Goal: Task Accomplishment & Management: Manage account settings

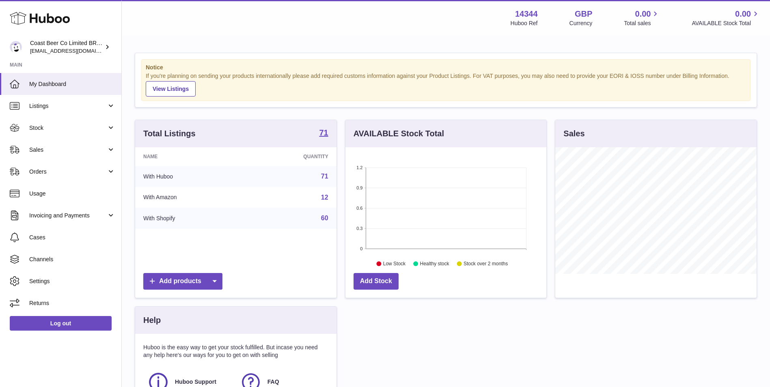
scroll to position [127, 201]
click at [69, 105] on span "Listings" at bounding box center [67, 106] width 77 height 8
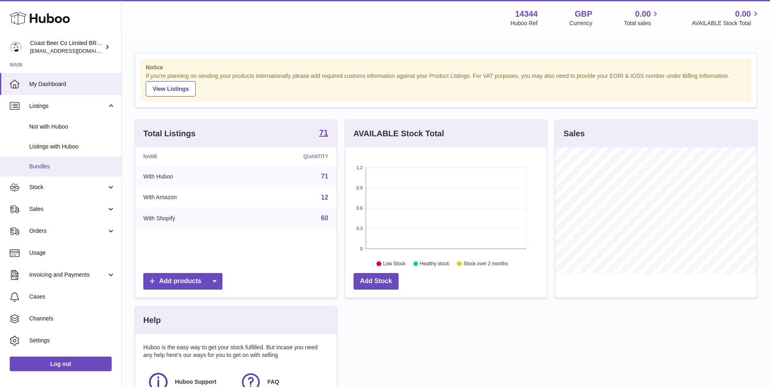
click at [81, 161] on link "Bundles" at bounding box center [60, 167] width 121 height 20
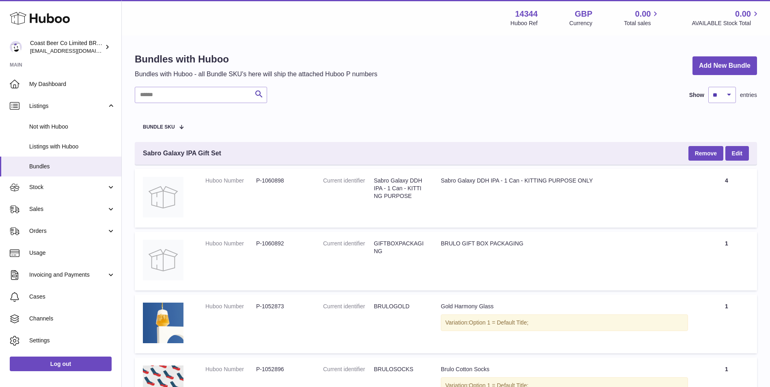
scroll to position [271, 0]
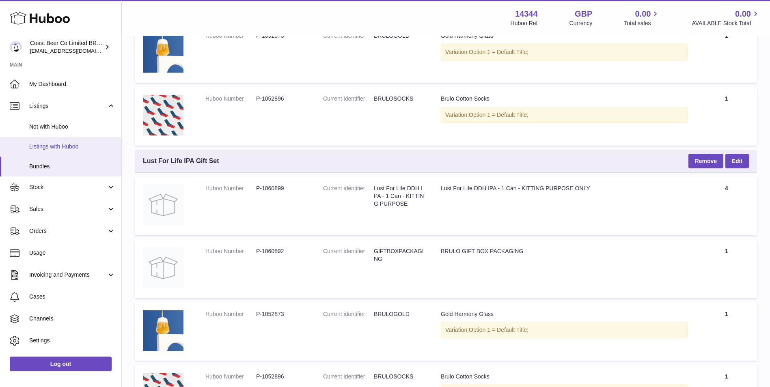
click at [65, 150] on span "Listings with Huboo" at bounding box center [72, 147] width 86 height 8
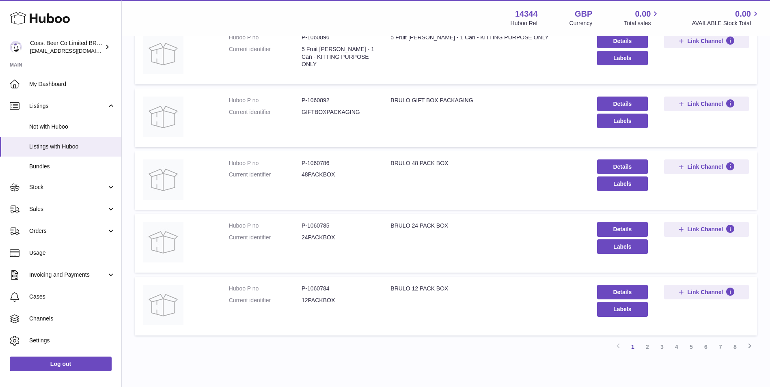
scroll to position [470, 0]
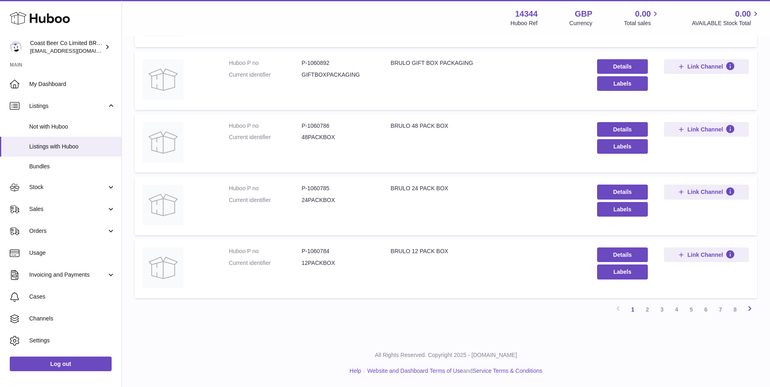
click at [753, 307] on icon at bounding box center [749, 308] width 10 height 10
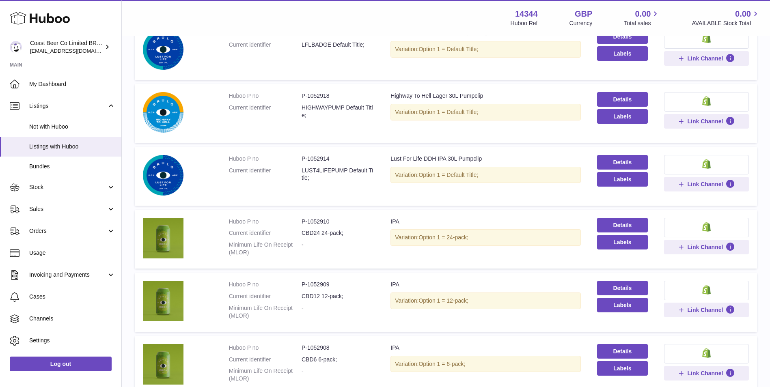
scroll to position [442, 0]
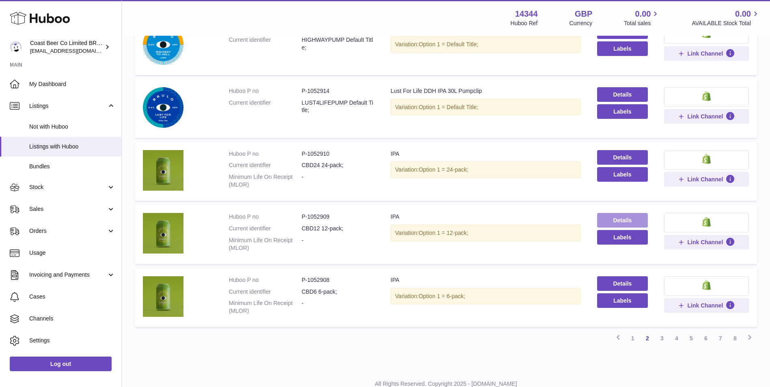
click at [603, 220] on link "Details" at bounding box center [622, 220] width 51 height 15
click at [751, 338] on icon at bounding box center [749, 337] width 10 height 10
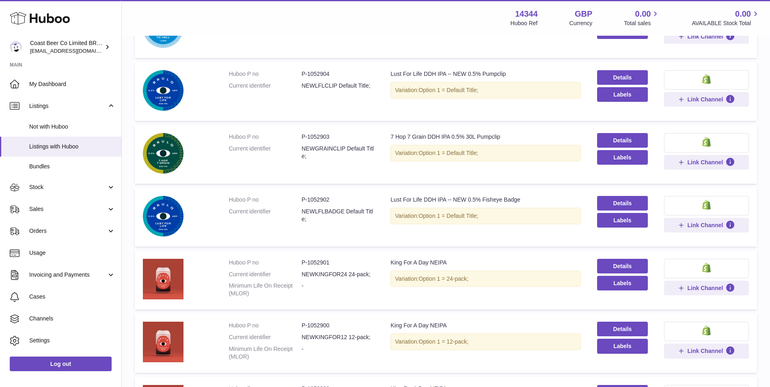
scroll to position [406, 0]
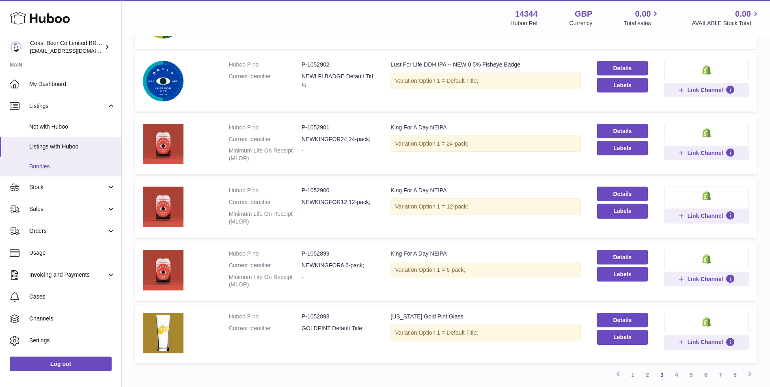
click at [79, 166] on span "Bundles" at bounding box center [72, 167] width 86 height 8
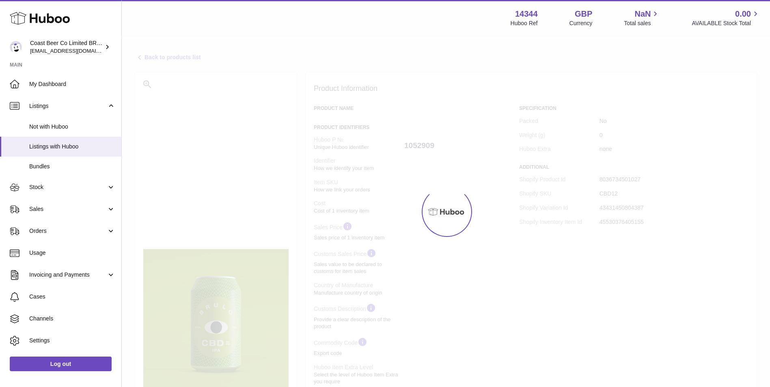
select select "**"
select select "****"
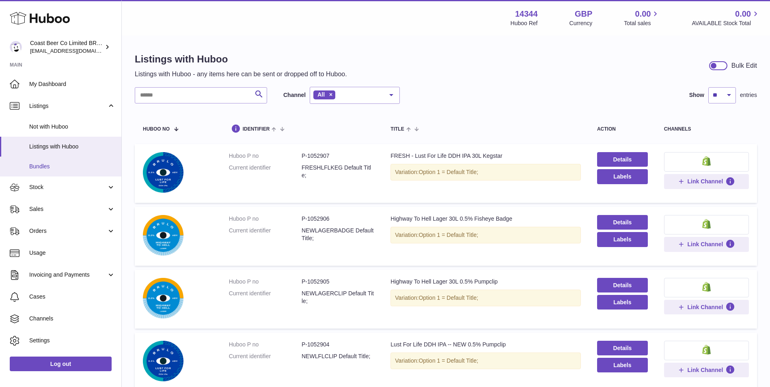
click at [89, 163] on span "Bundles" at bounding box center [72, 167] width 86 height 8
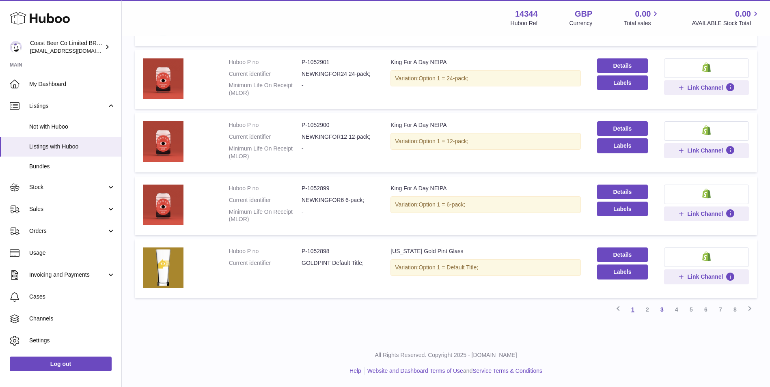
click at [633, 308] on link "1" at bounding box center [632, 309] width 15 height 15
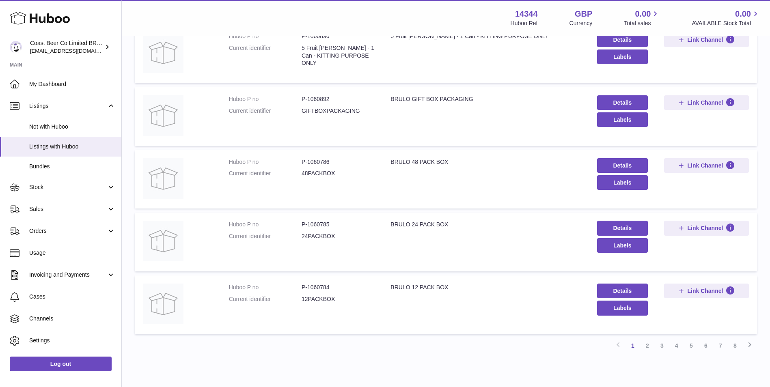
scroll to position [470, 0]
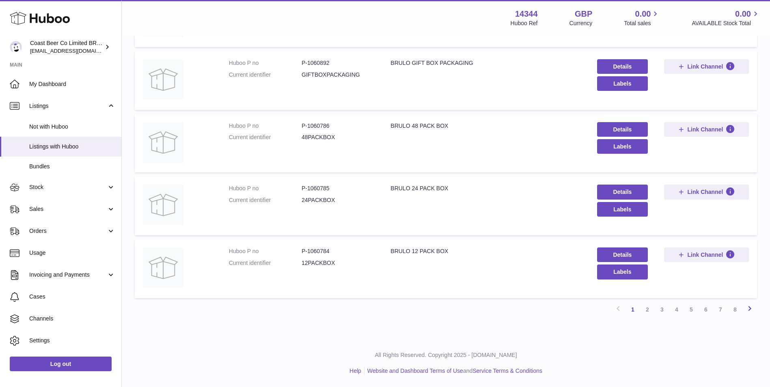
click at [747, 308] on icon at bounding box center [749, 308] width 10 height 10
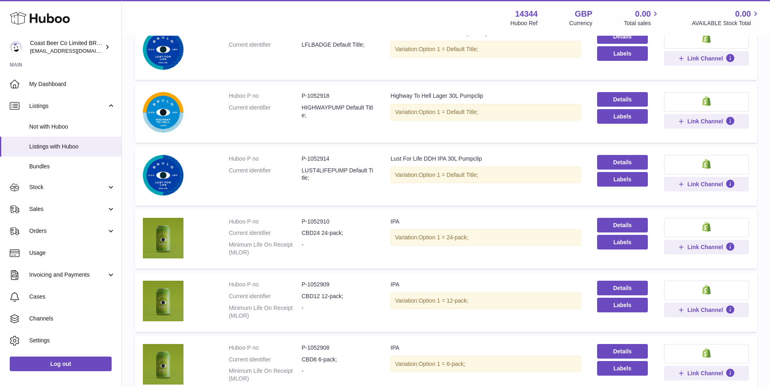
scroll to position [442, 0]
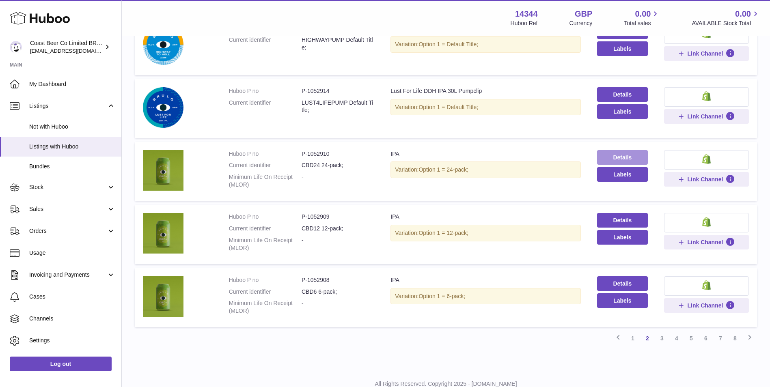
click at [616, 157] on link "Details" at bounding box center [622, 157] width 51 height 15
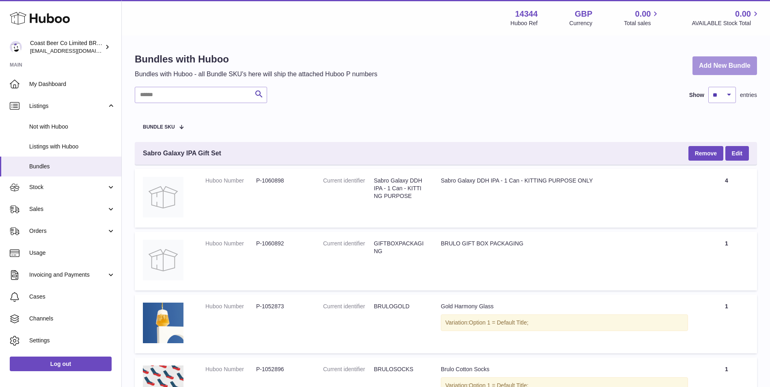
click at [701, 63] on link "Add New Bundle" at bounding box center [724, 65] width 65 height 19
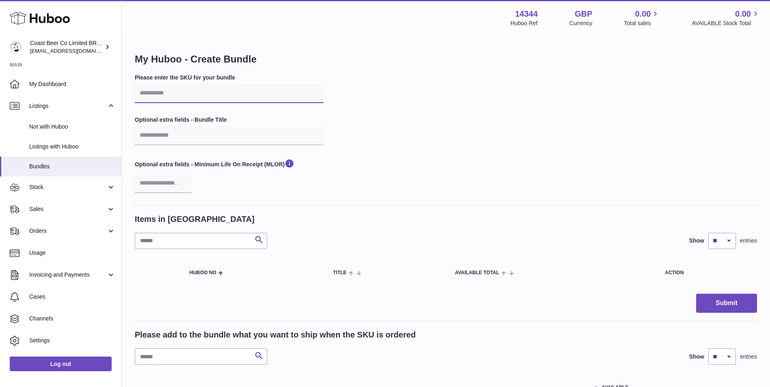
click at [244, 92] on input "text" at bounding box center [229, 93] width 189 height 19
paste input "*****"
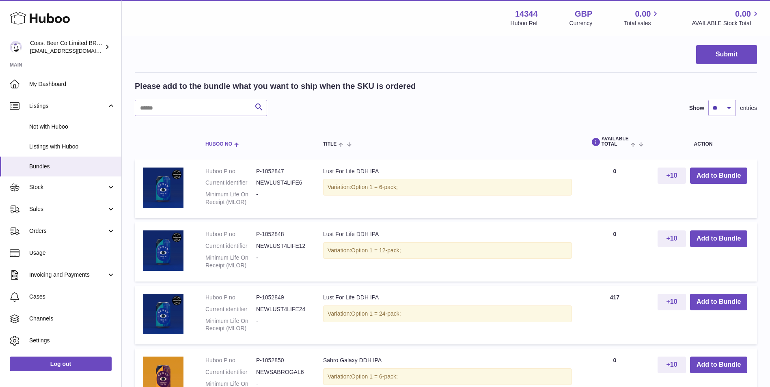
scroll to position [271, 0]
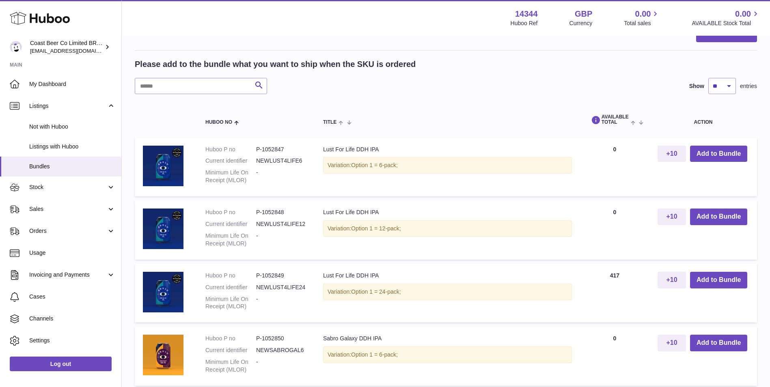
type input "*****"
click at [232, 83] on input "text" at bounding box center [201, 86] width 132 height 16
paste input "*****"
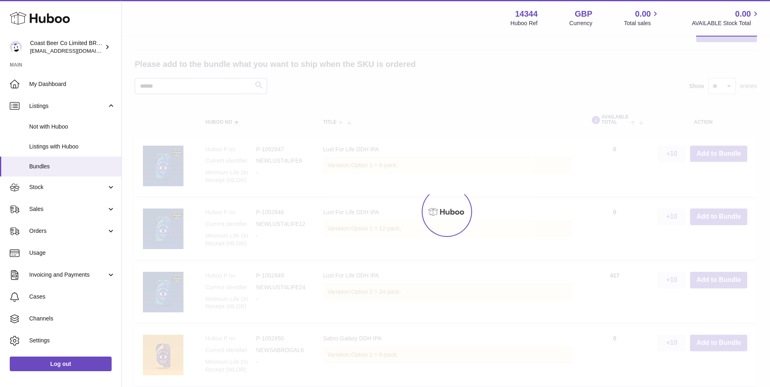
scroll to position [167, 0]
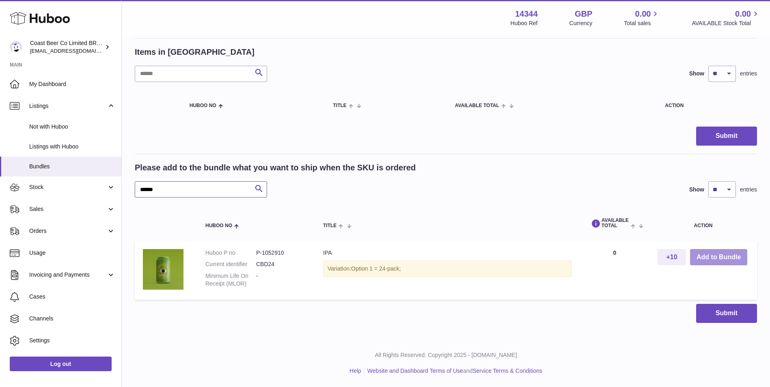
type input "*****"
click at [712, 256] on button "Add to Bundle" at bounding box center [718, 257] width 57 height 17
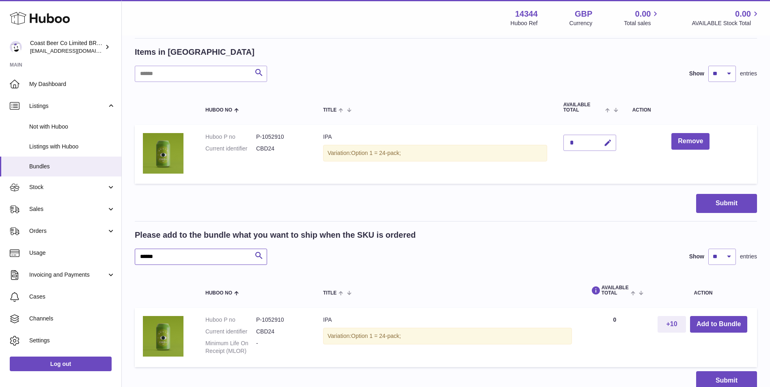
click at [224, 251] on input "*****" at bounding box center [201, 257] width 132 height 16
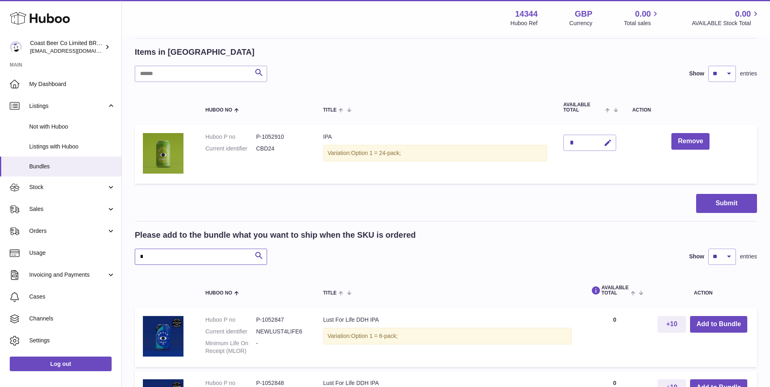
paste input "*******"
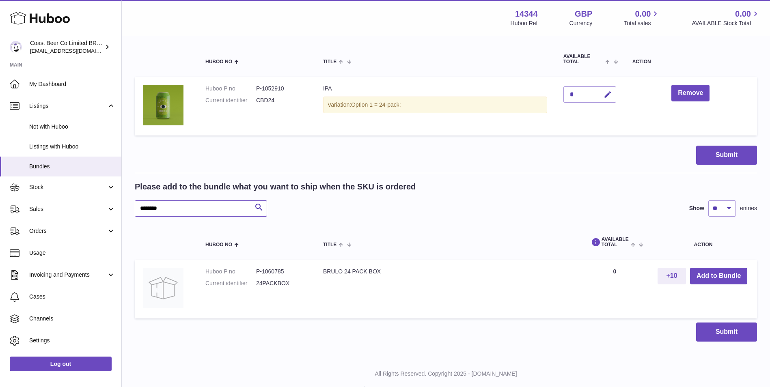
scroll to position [234, 0]
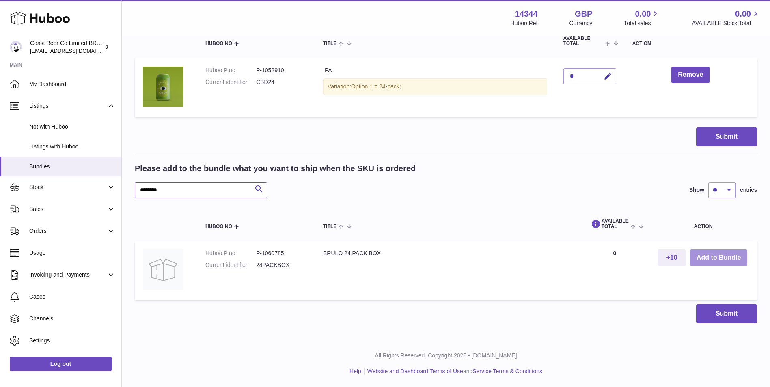
type input "*******"
click at [716, 260] on button "Add to Bundle" at bounding box center [718, 258] width 57 height 17
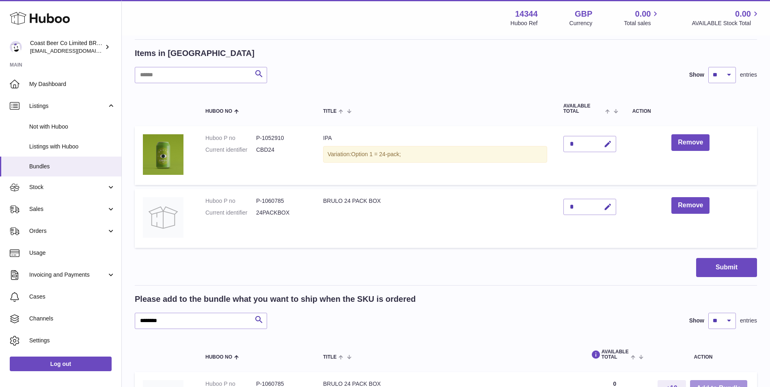
scroll to position [0, 0]
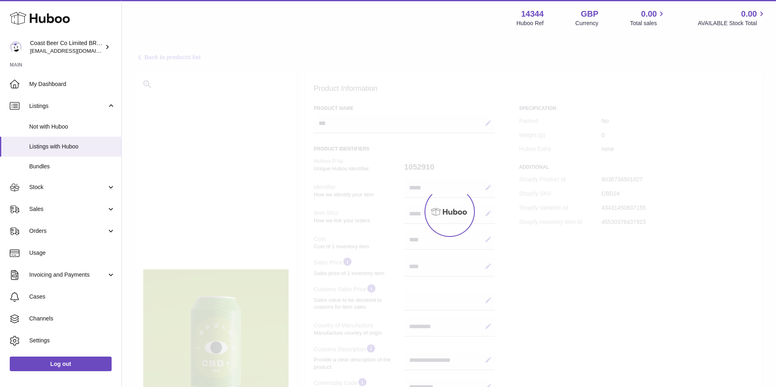
select select "**"
select select "****"
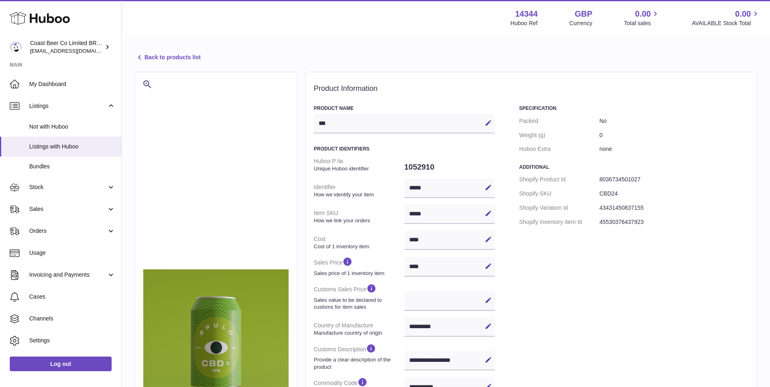
drag, startPoint x: 422, startPoint y: 215, endPoint x: 400, endPoint y: 217, distance: 22.0
click at [400, 217] on dl "Huboo P № Unique Huboo identifier 1052910 Identifier How we identify your item …" at bounding box center [404, 349] width 181 height 390
drag, startPoint x: 628, startPoint y: 195, endPoint x: 598, endPoint y: 195, distance: 30.0
click at [598, 195] on dl "Shopify Product Id 8036734501027 Shopify SKU CBD24 Shopify Variation Id 4343145…" at bounding box center [633, 200] width 229 height 57
copy dl "CBD24"
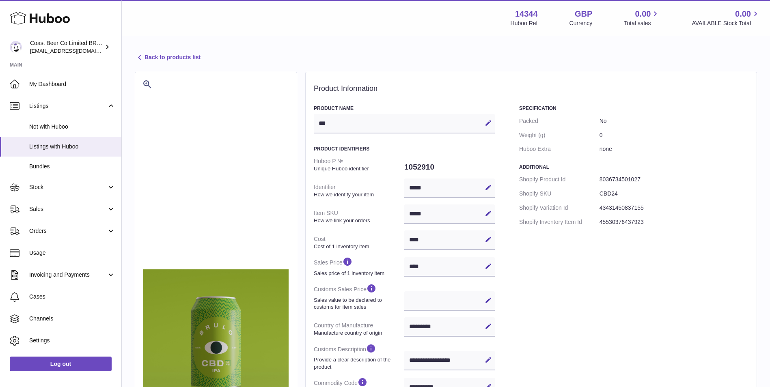
click at [153, 51] on div "Back to products list Choose File Product Information Product Name *** Edit Can…" at bounding box center [446, 341] width 648 height 609
click at [159, 55] on link "Back to products list" at bounding box center [168, 58] width 66 height 10
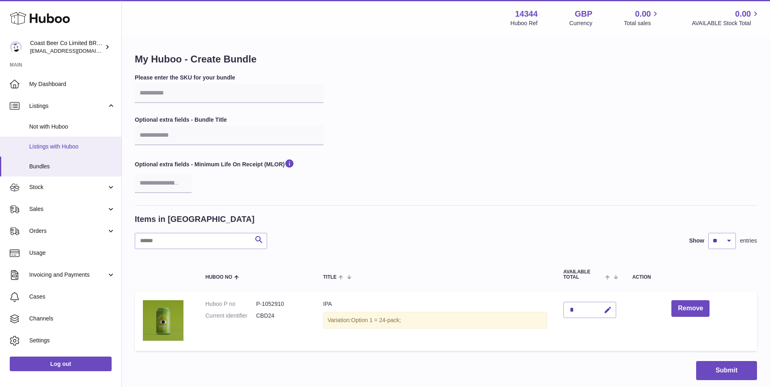
click at [48, 142] on link "Listings with Huboo" at bounding box center [60, 147] width 121 height 20
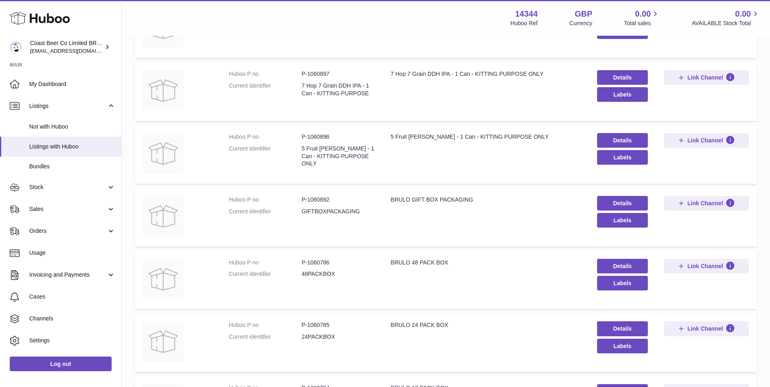
scroll to position [470, 0]
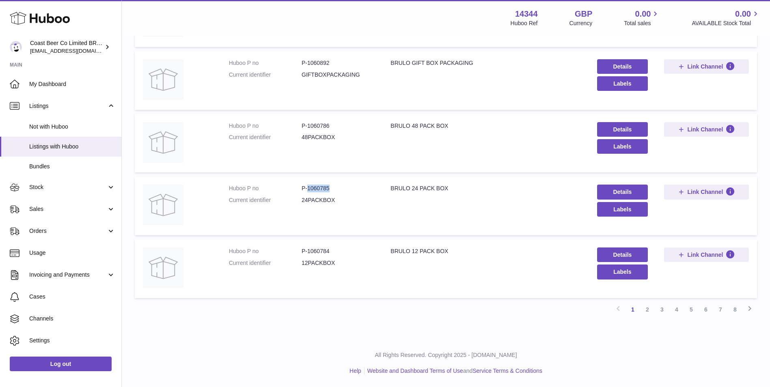
drag, startPoint x: 340, startPoint y: 188, endPoint x: 306, endPoint y: 191, distance: 34.2
click at [306, 191] on dd "P-1060785" at bounding box center [337, 189] width 73 height 8
copy dd "1060785"
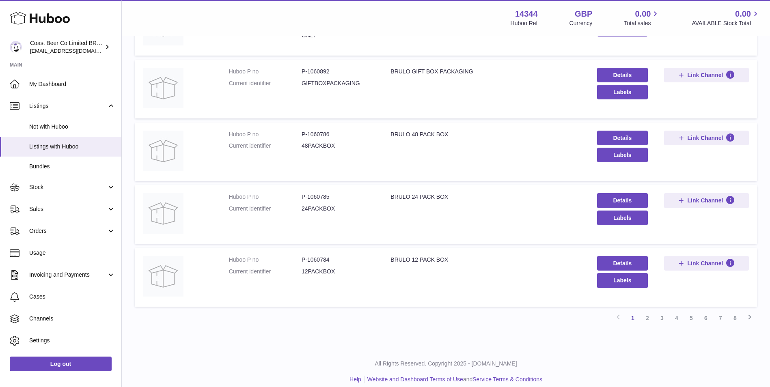
scroll to position [470, 0]
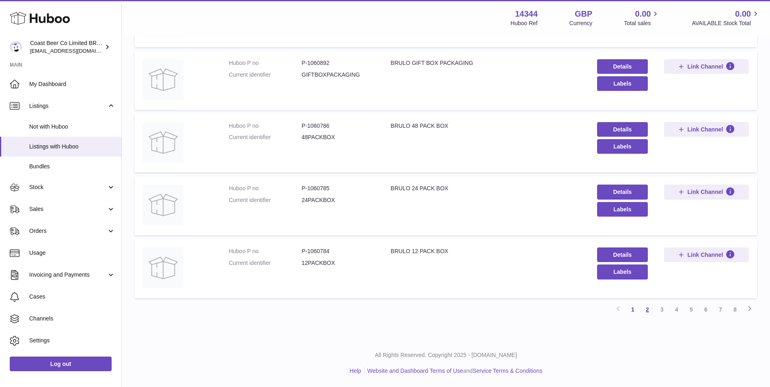
click at [649, 310] on link "2" at bounding box center [647, 309] width 15 height 15
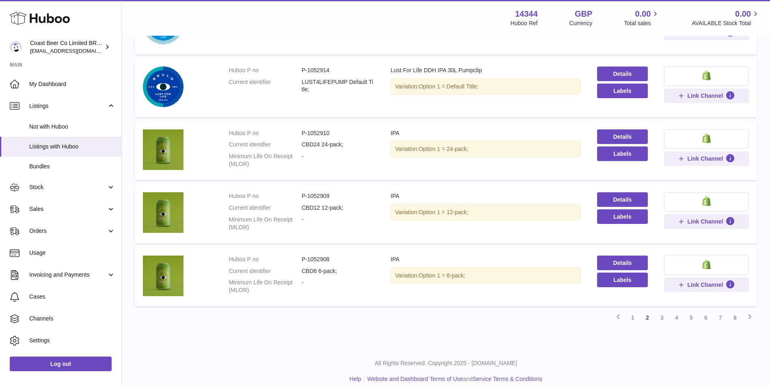
scroll to position [471, 0]
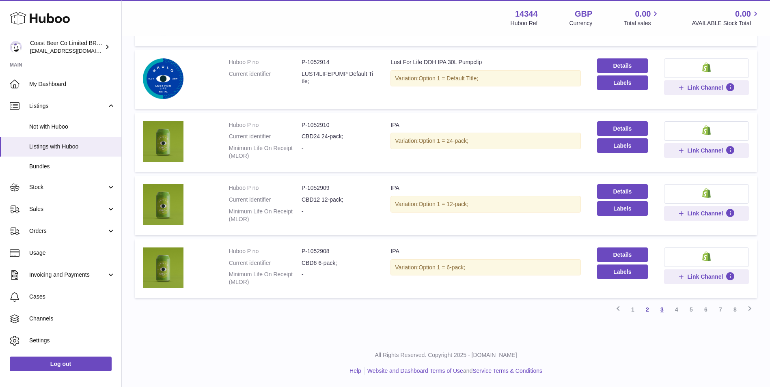
click at [662, 310] on link "3" at bounding box center [661, 309] width 15 height 15
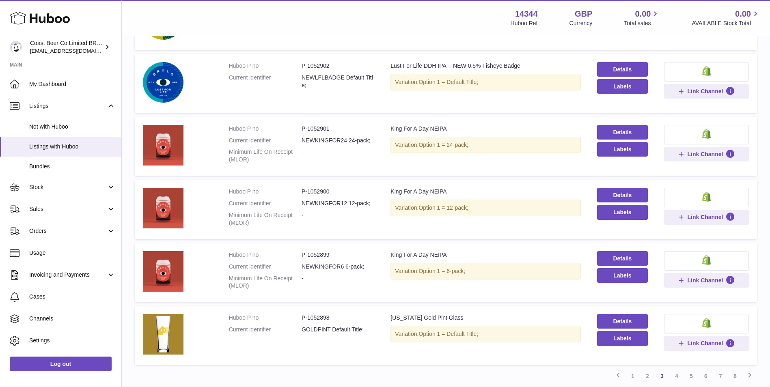
scroll to position [471, 0]
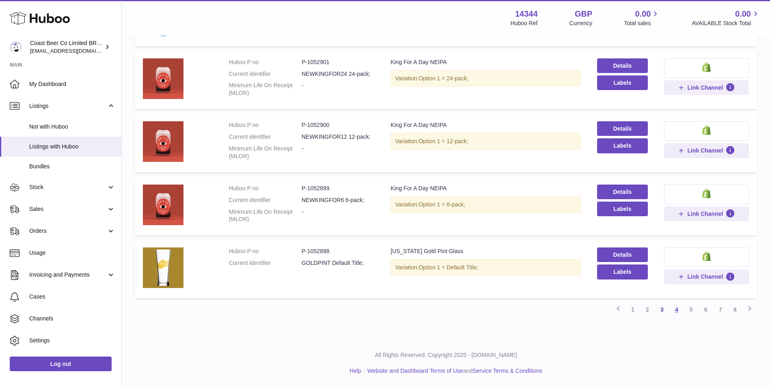
click at [677, 312] on link "4" at bounding box center [676, 309] width 15 height 15
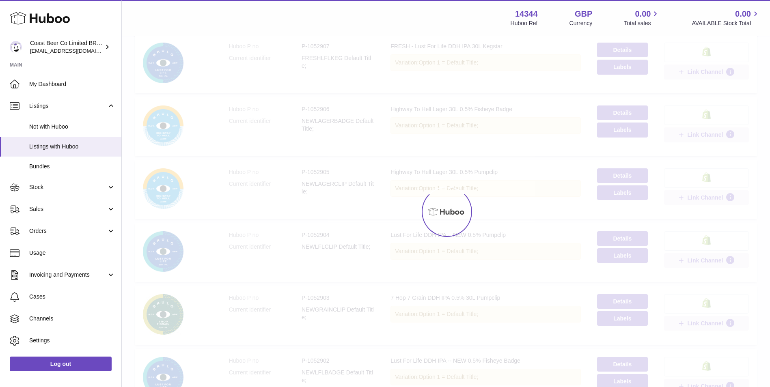
scroll to position [37, 0]
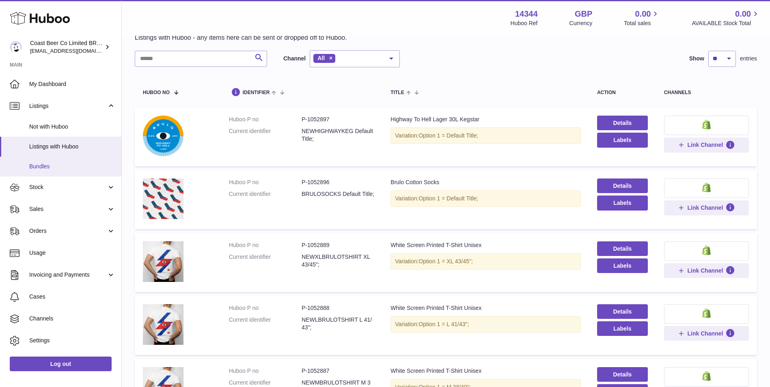
click at [45, 174] on link "Bundles" at bounding box center [60, 167] width 121 height 20
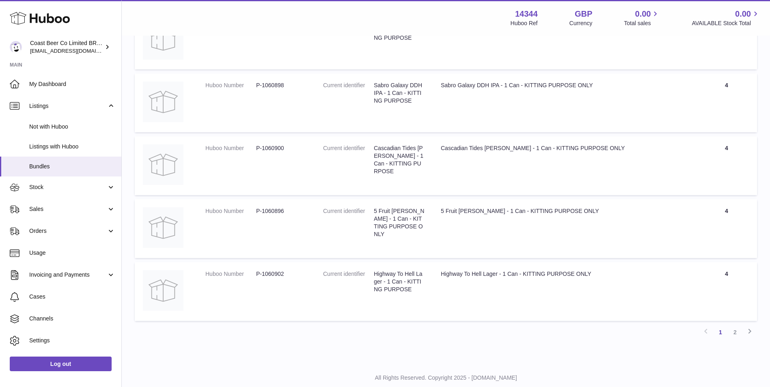
scroll to position [3376, 0]
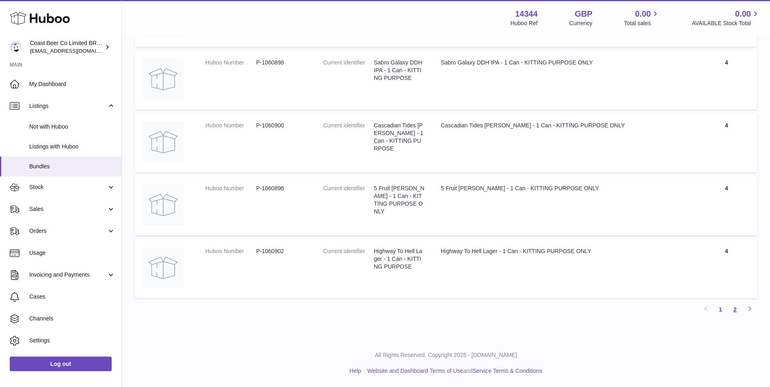
click at [737, 308] on link "2" at bounding box center [734, 309] width 15 height 15
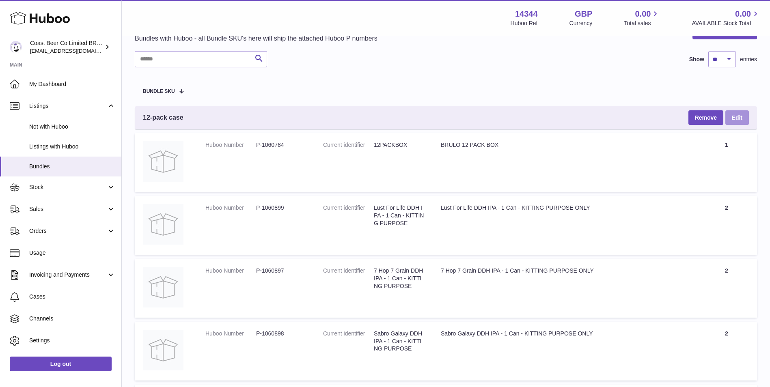
click at [734, 123] on link "Edit" at bounding box center [737, 117] width 24 height 15
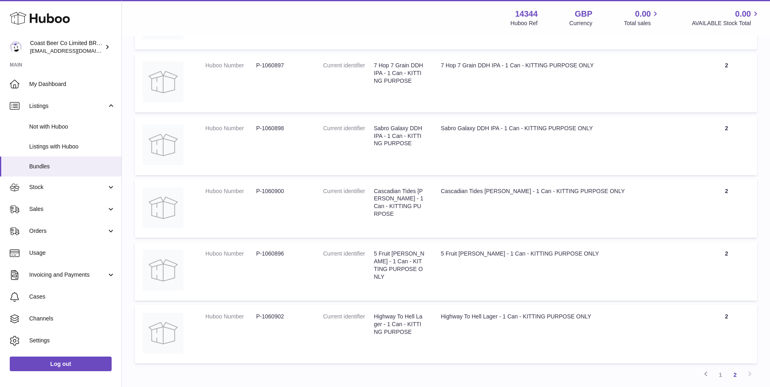
scroll to position [306, 0]
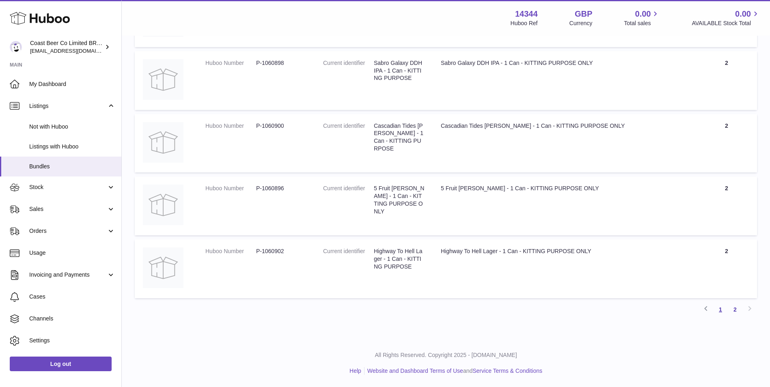
click at [722, 314] on link "1" at bounding box center [720, 309] width 15 height 15
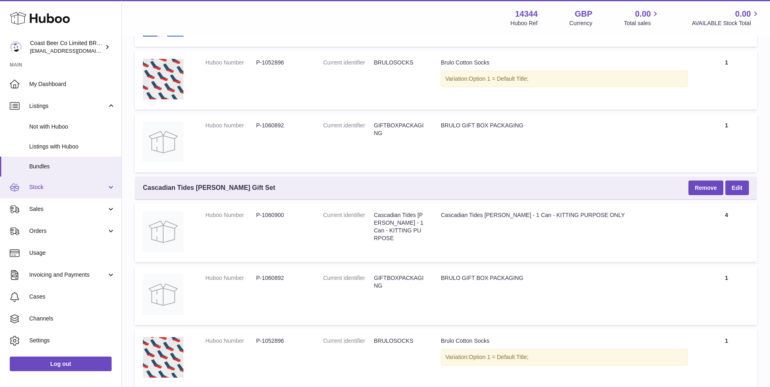
scroll to position [1691, 0]
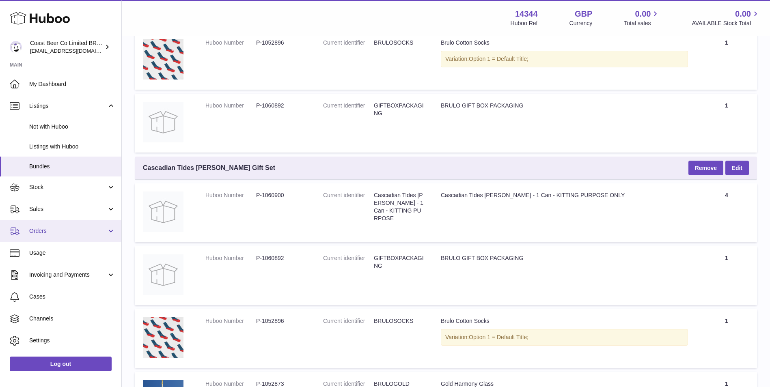
click at [60, 224] on link "Orders" at bounding box center [60, 231] width 121 height 22
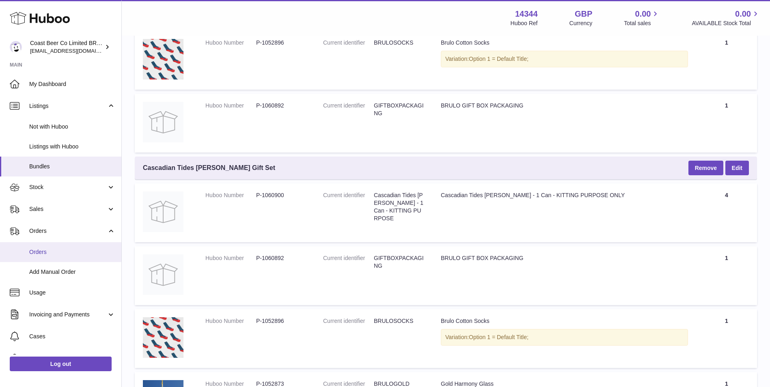
click at [67, 253] on span "Orders" at bounding box center [72, 252] width 86 height 8
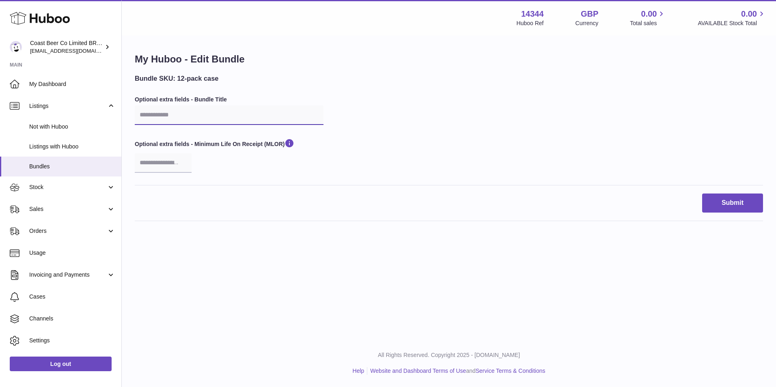
click at [186, 115] on input "text" at bounding box center [229, 114] width 189 height 19
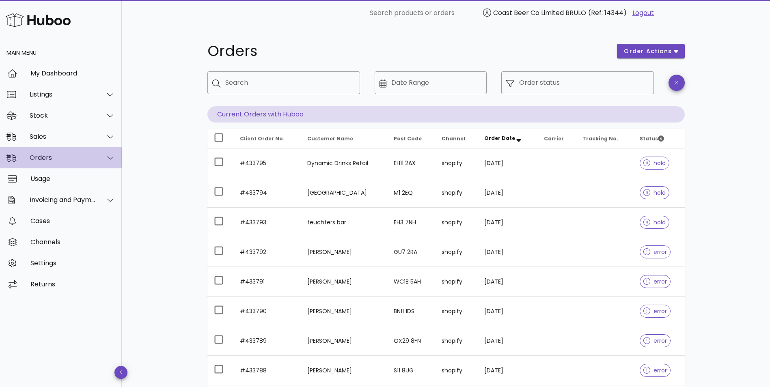
click at [93, 156] on div "Orders" at bounding box center [63, 158] width 66 height 8
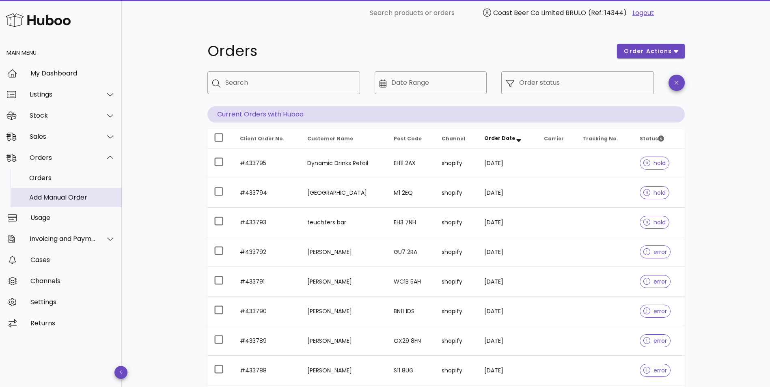
click at [93, 193] on div "Add Manual Order" at bounding box center [72, 197] width 86 height 17
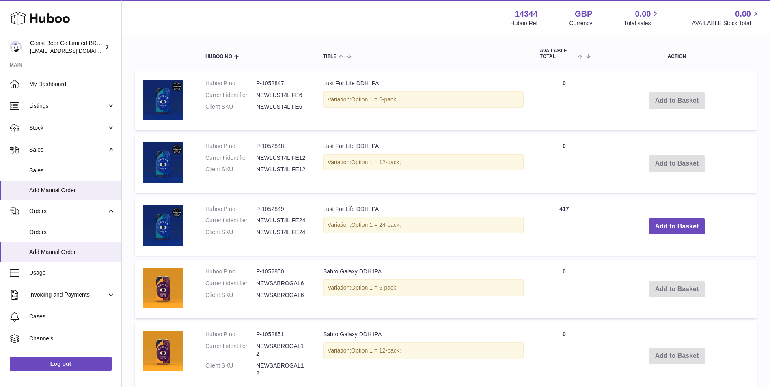
scroll to position [609, 0]
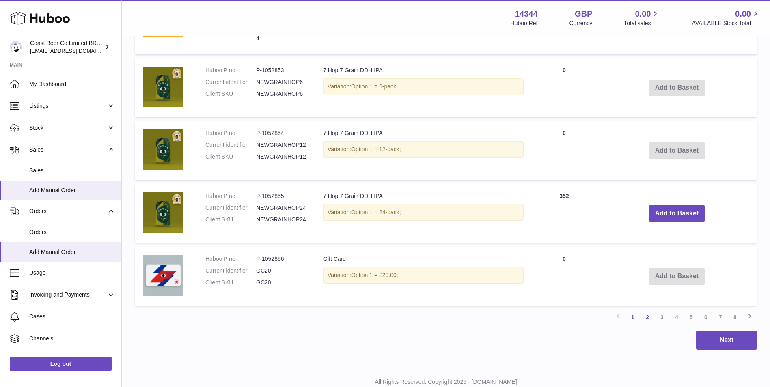
click at [644, 318] on link "2" at bounding box center [647, 317] width 15 height 15
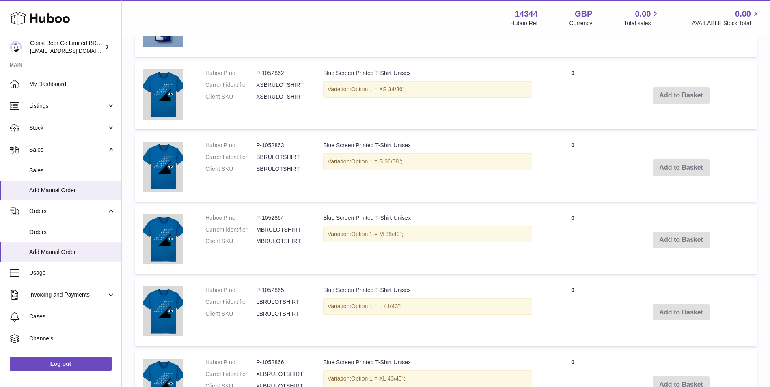
scroll to position [667, 0]
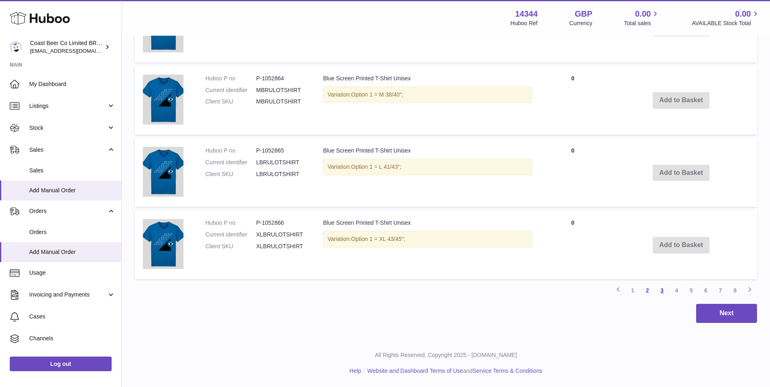
click at [666, 290] on link "3" at bounding box center [661, 290] width 15 height 15
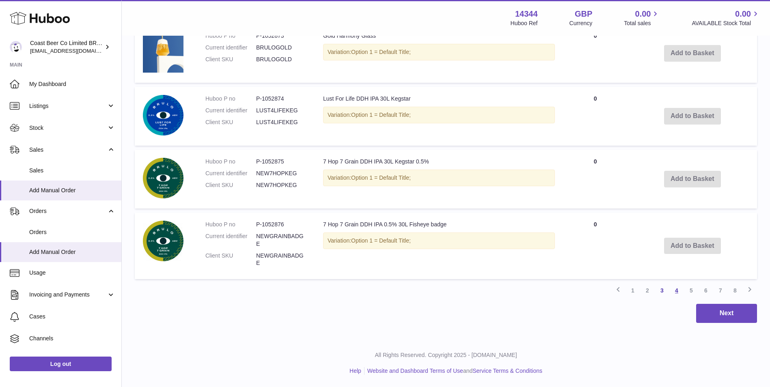
click at [676, 291] on link "4" at bounding box center [676, 290] width 15 height 15
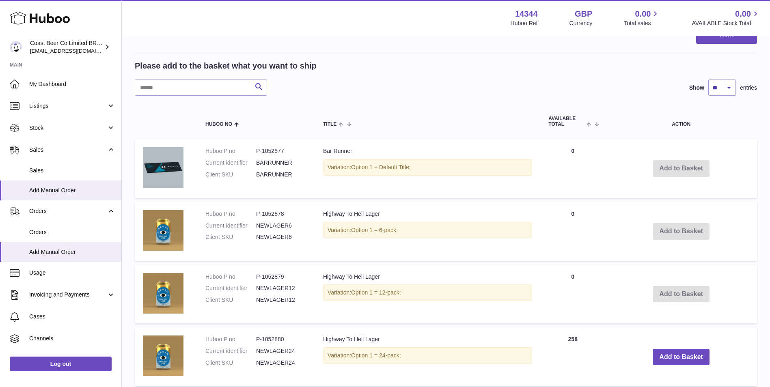
scroll to position [37, 0]
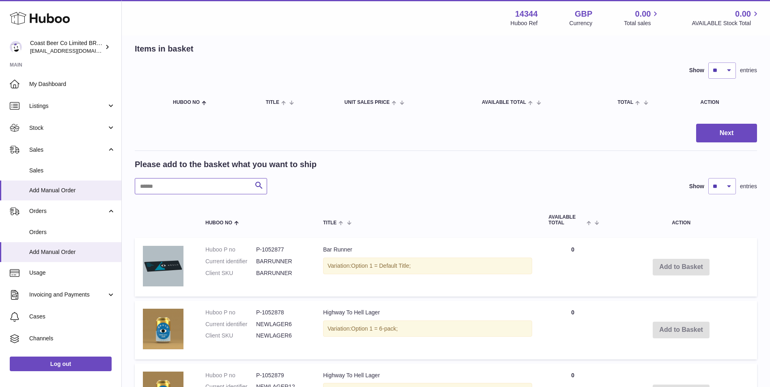
click at [238, 187] on input "text" at bounding box center [201, 186] width 132 height 16
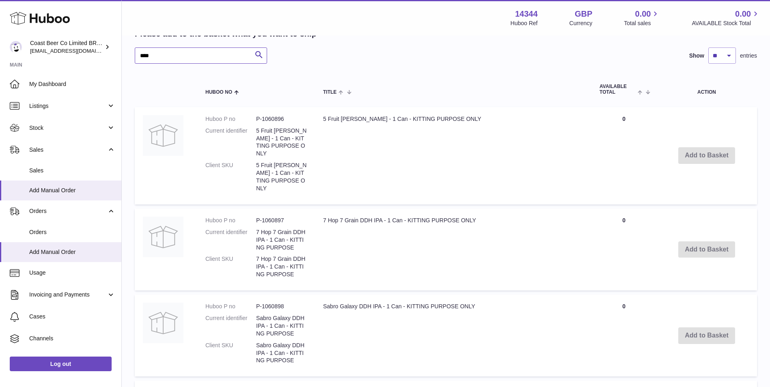
scroll to position [149, 0]
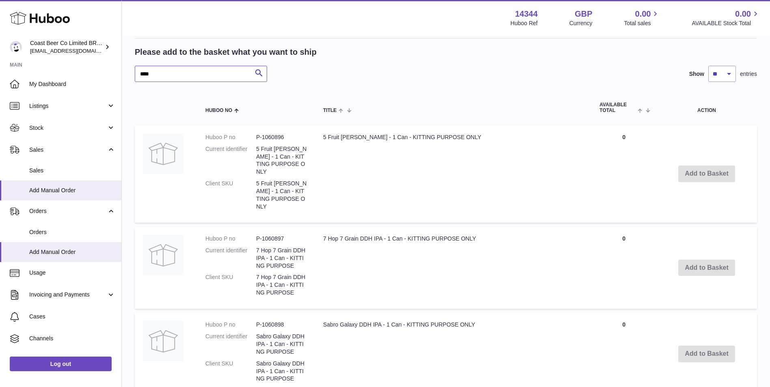
type input "****"
click at [700, 166] on td "Add to Basket" at bounding box center [706, 173] width 101 height 97
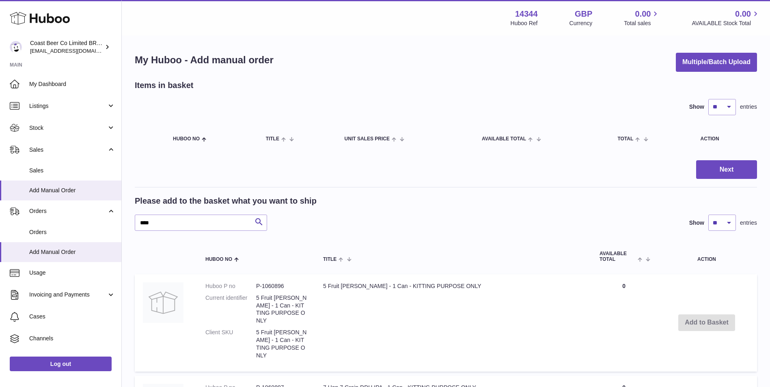
scroll to position [135, 0]
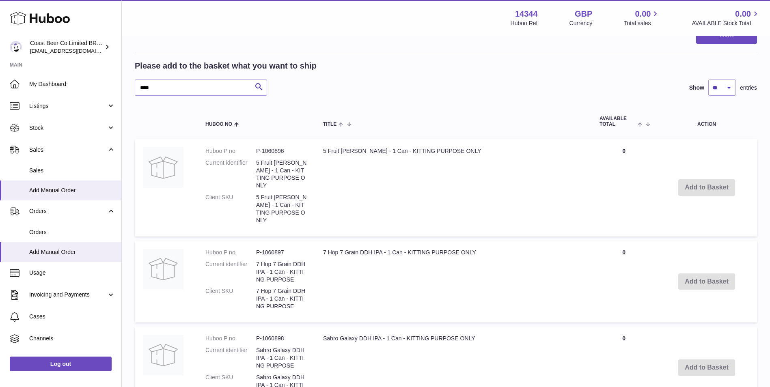
click at [718, 182] on td "Add to Basket" at bounding box center [706, 187] width 101 height 97
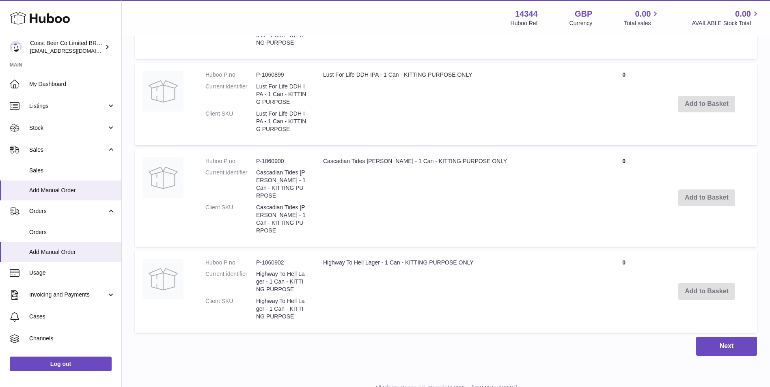
scroll to position [487, 0]
click at [720, 263] on td "Add to Basket" at bounding box center [706, 290] width 101 height 82
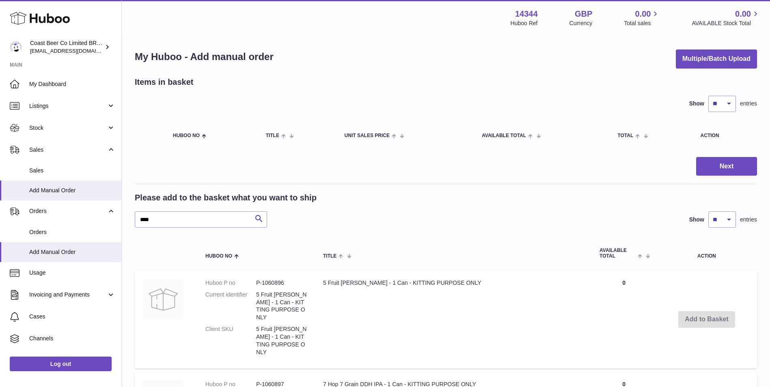
scroll to position [0, 0]
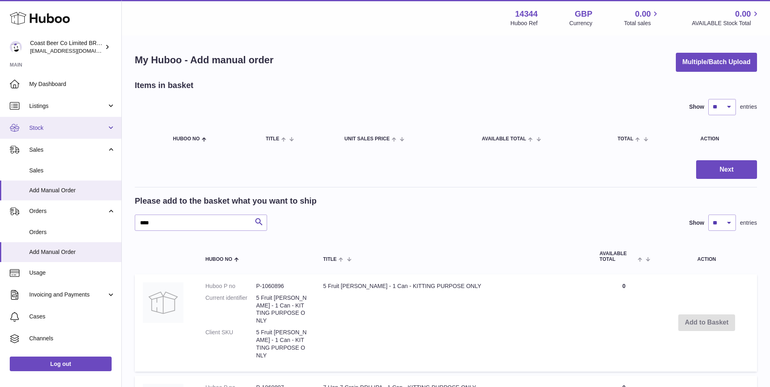
click at [90, 122] on link "Stock" at bounding box center [60, 128] width 121 height 22
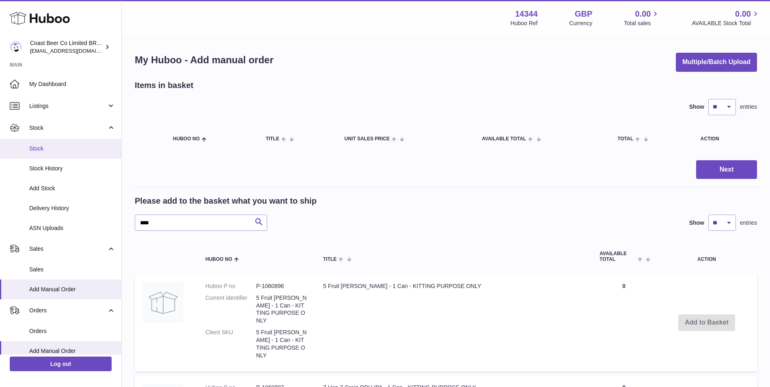
click at [77, 152] on span "Stock" at bounding box center [72, 149] width 86 height 8
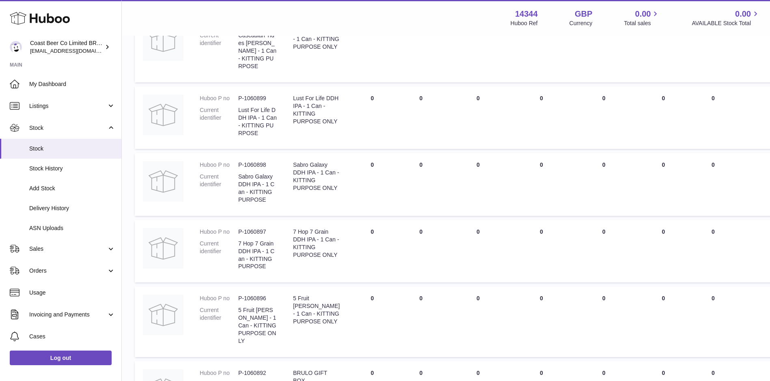
scroll to position [203, 0]
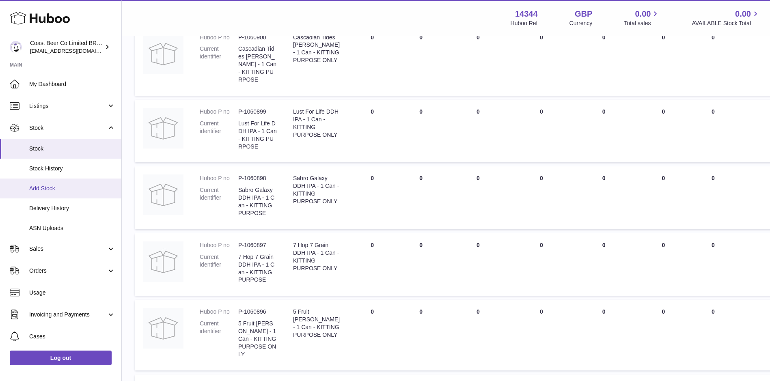
click at [87, 189] on span "Add Stock" at bounding box center [72, 189] width 86 height 8
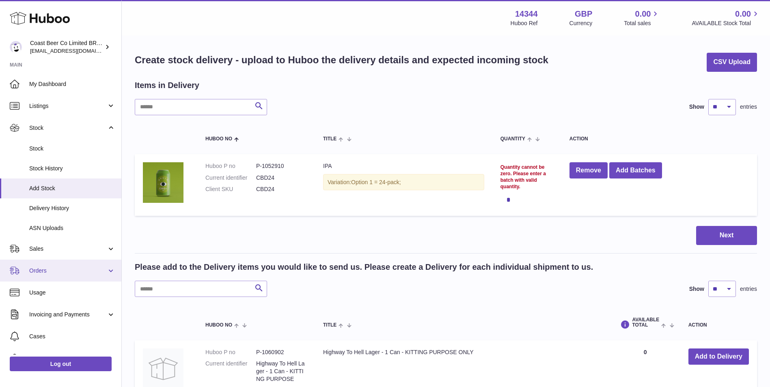
click at [66, 279] on link "Orders" at bounding box center [60, 271] width 121 height 22
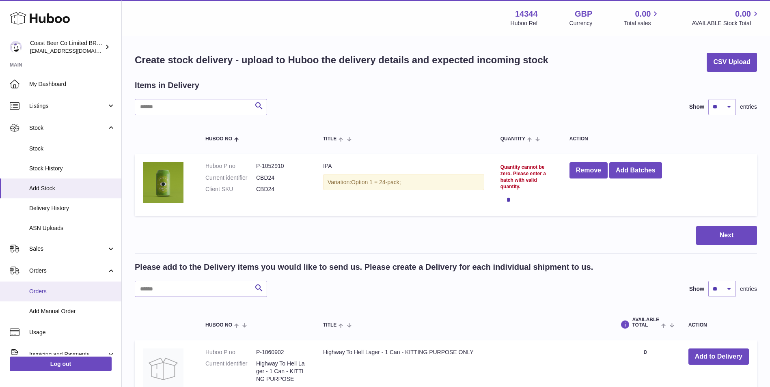
click at [75, 291] on span "Orders" at bounding box center [72, 292] width 86 height 8
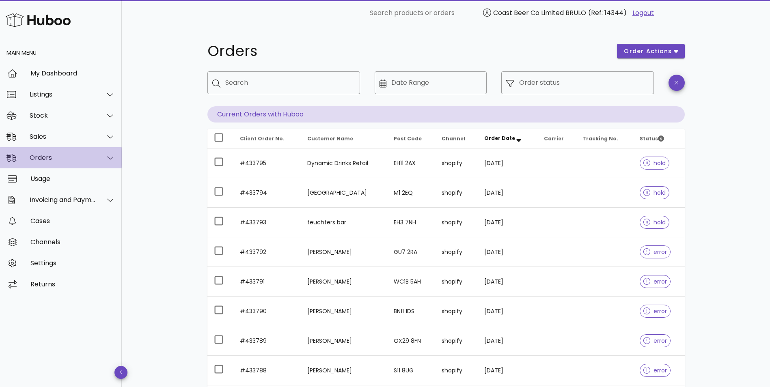
click at [70, 157] on div "Orders" at bounding box center [63, 158] width 66 height 8
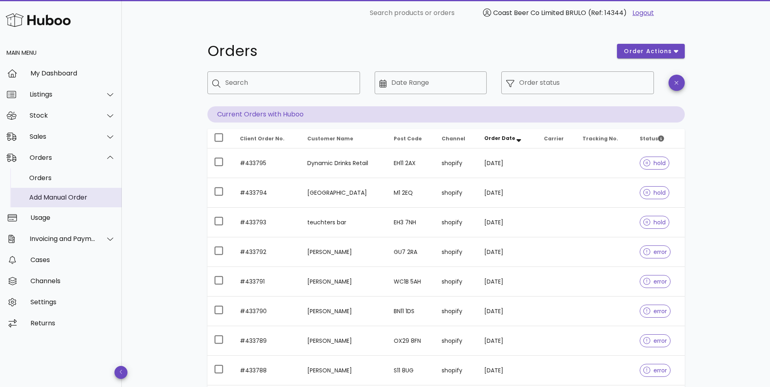
click at [90, 194] on div "Add Manual Order" at bounding box center [72, 198] width 86 height 8
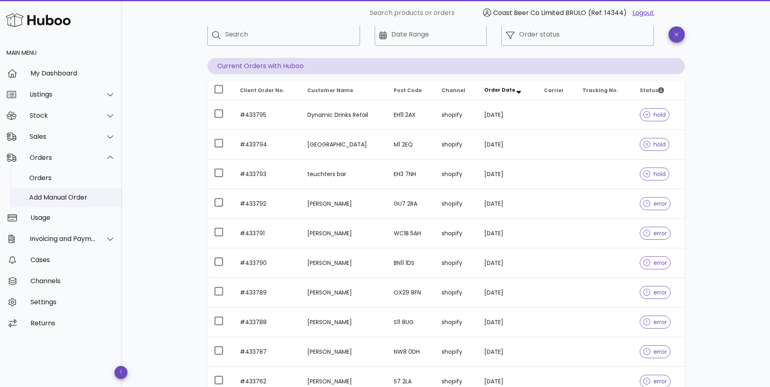
scroll to position [68, 0]
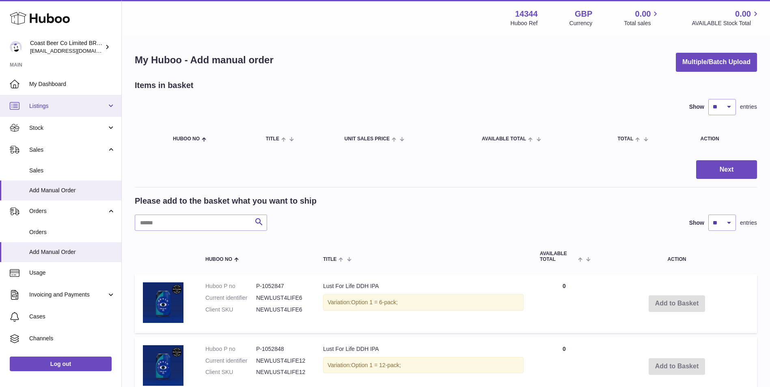
click at [71, 108] on span "Listings" at bounding box center [67, 106] width 77 height 8
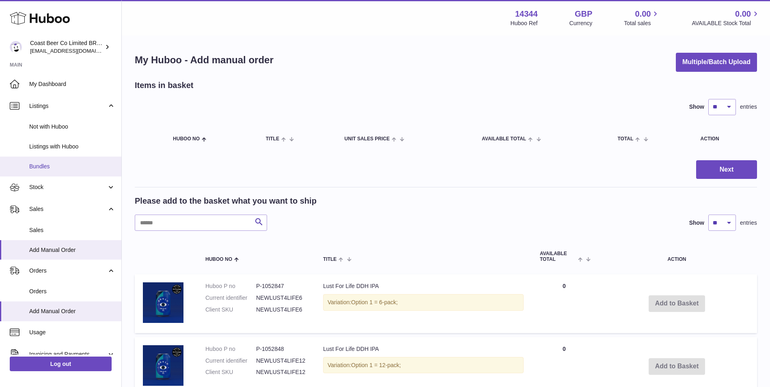
click at [67, 168] on span "Bundles" at bounding box center [72, 167] width 86 height 8
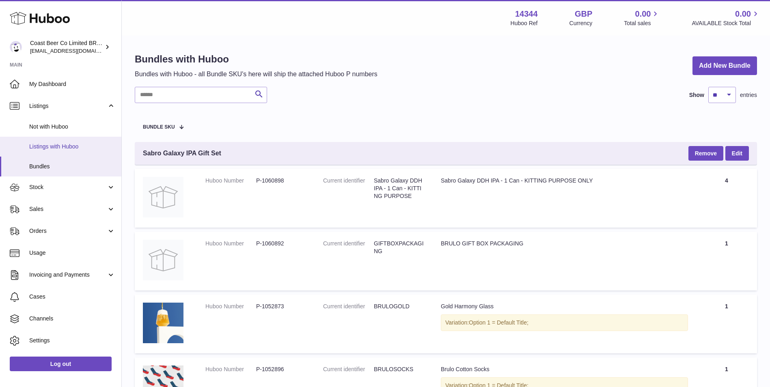
click at [62, 150] on span "Listings with Huboo" at bounding box center [72, 147] width 86 height 8
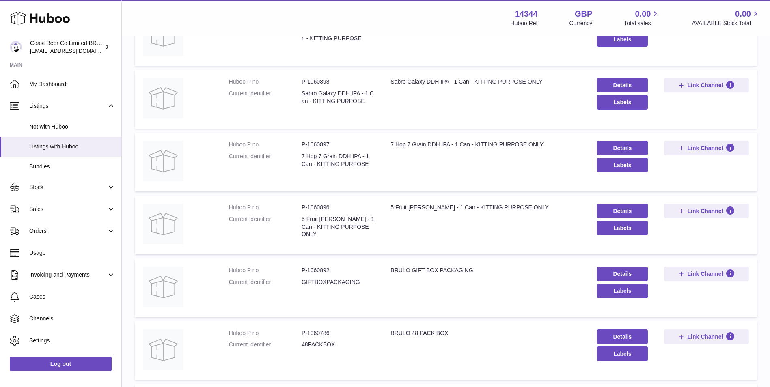
scroll to position [398, 0]
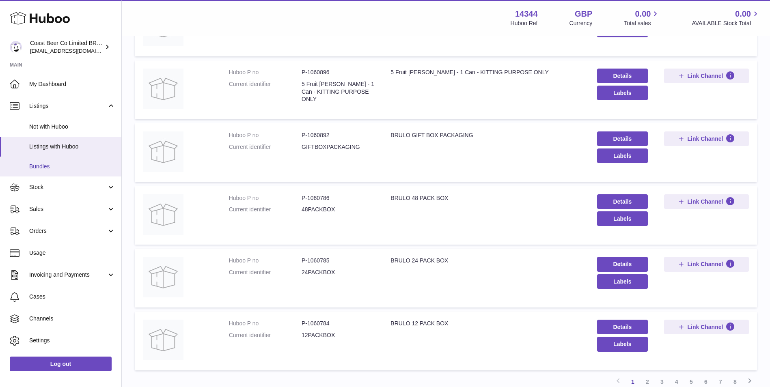
click at [61, 161] on link "Bundles" at bounding box center [60, 167] width 121 height 20
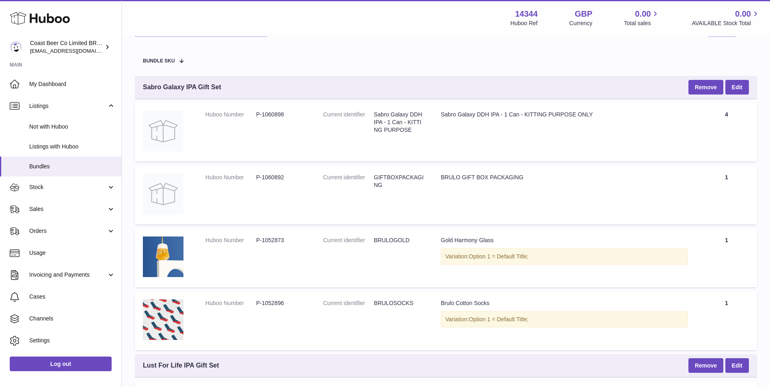
scroll to position [68, 0]
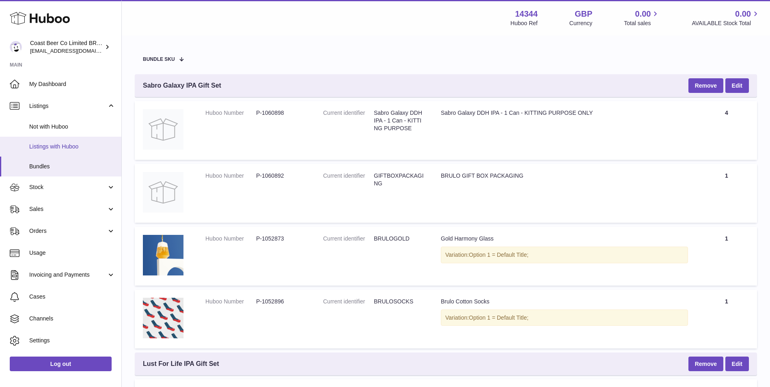
click at [93, 144] on span "Listings with Huboo" at bounding box center [72, 147] width 86 height 8
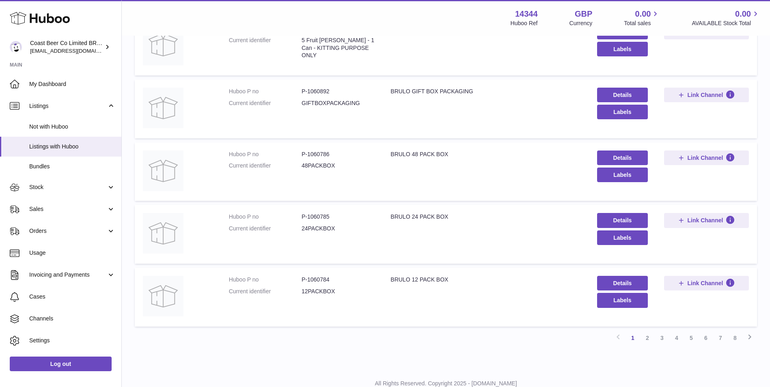
scroll to position [470, 0]
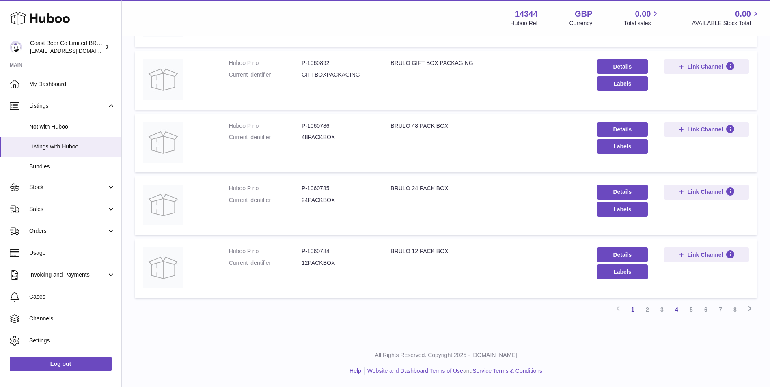
click at [673, 311] on link "4" at bounding box center [676, 309] width 15 height 15
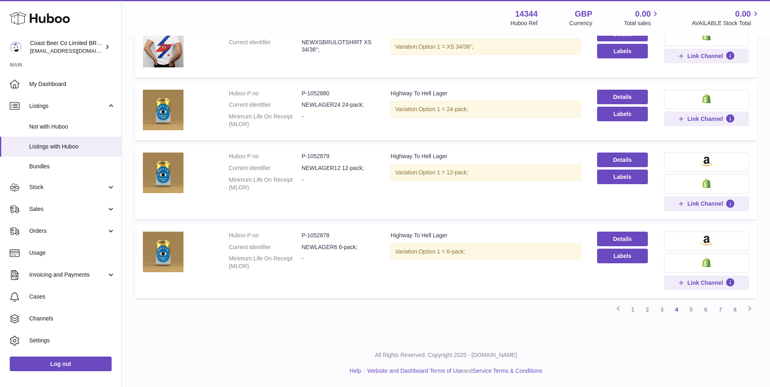
scroll to position [435, 0]
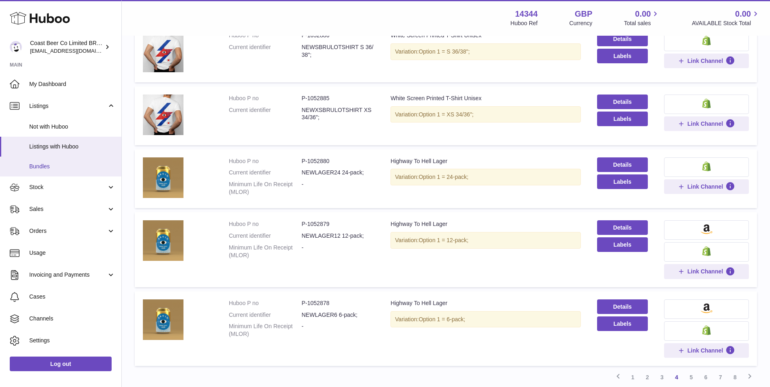
click at [55, 164] on span "Bundles" at bounding box center [72, 167] width 86 height 8
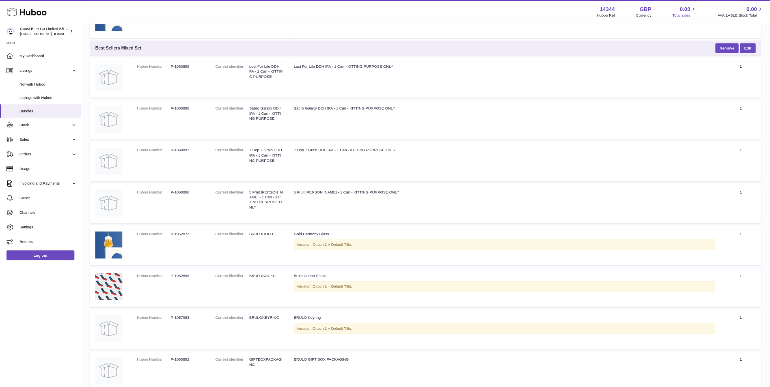
scroll to position [2065, 0]
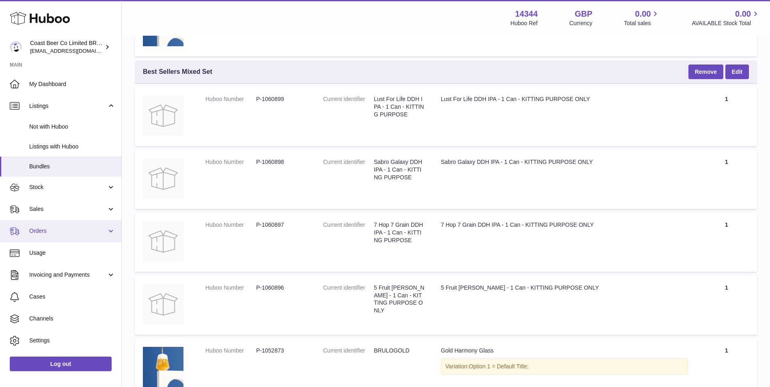
click at [61, 229] on span "Orders" at bounding box center [67, 231] width 77 height 8
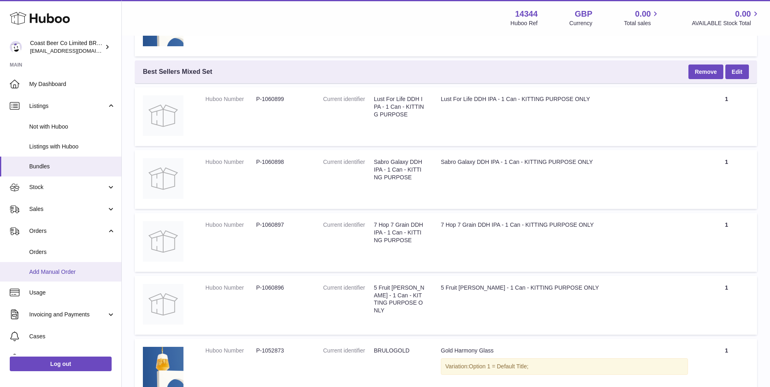
click at [62, 275] on span "Add Manual Order" at bounding box center [72, 272] width 86 height 8
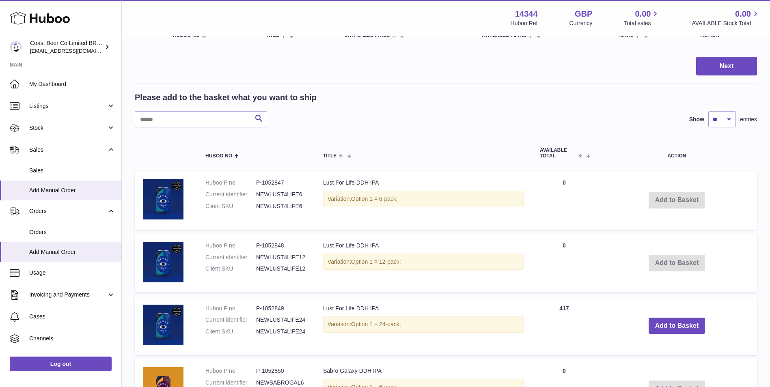
scroll to position [203, 0]
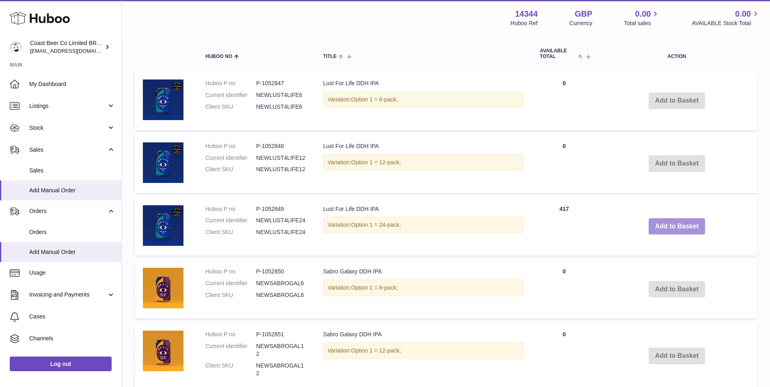
click at [669, 228] on button "Add to Basket" at bounding box center [676, 226] width 57 height 17
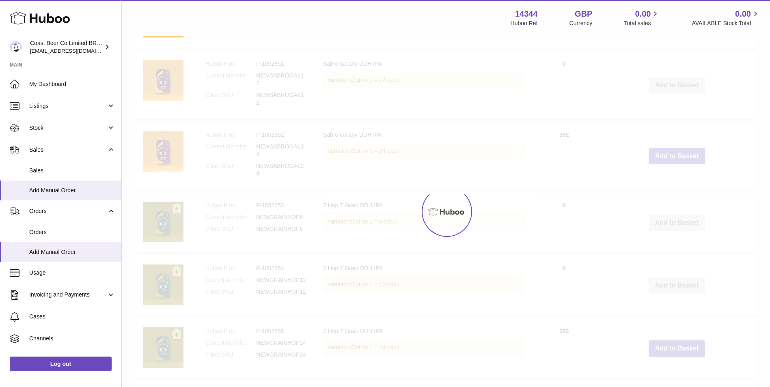
scroll to position [541, 0]
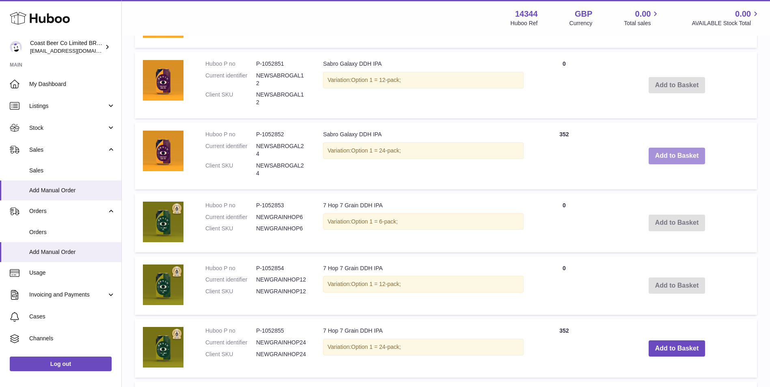
click at [685, 159] on button "Add to Basket" at bounding box center [676, 156] width 57 height 17
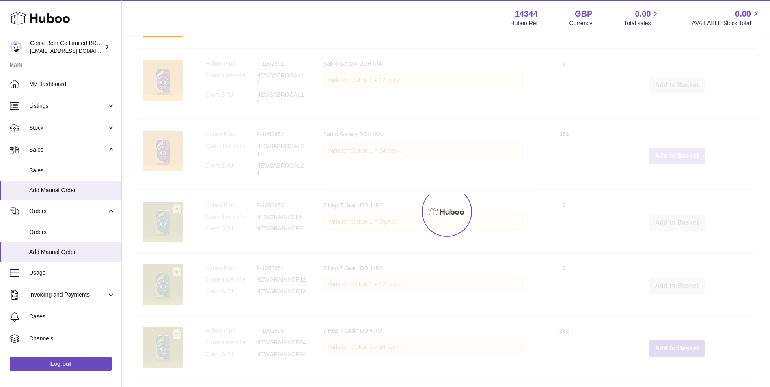
scroll to position [671, 0]
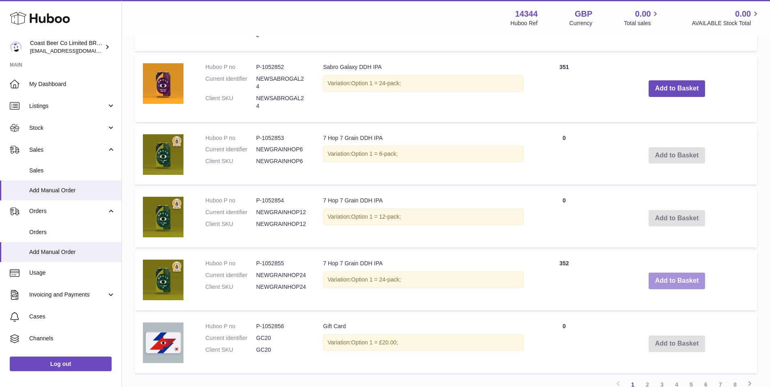
click at [690, 276] on button "Add to Basket" at bounding box center [676, 281] width 57 height 17
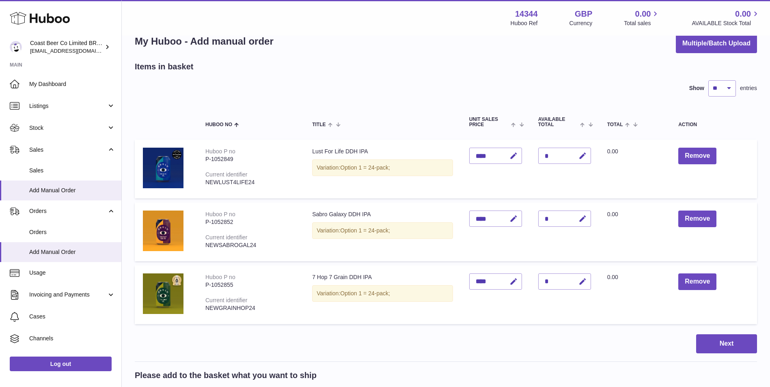
scroll to position [0, 0]
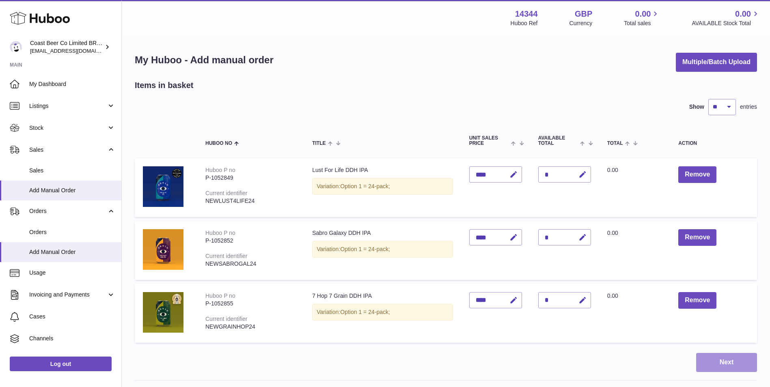
click at [712, 364] on button "Next" at bounding box center [726, 362] width 61 height 19
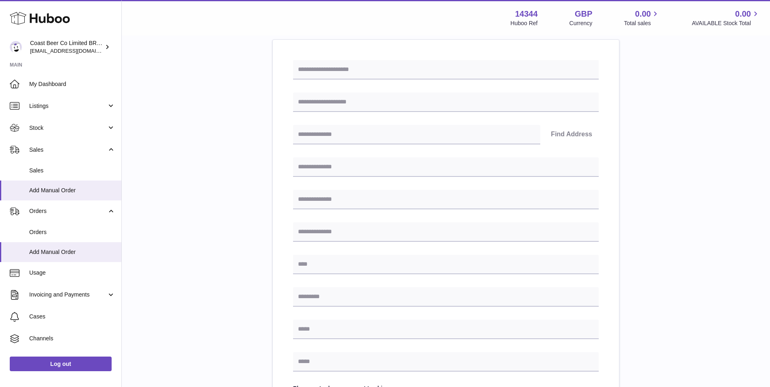
scroll to position [271, 0]
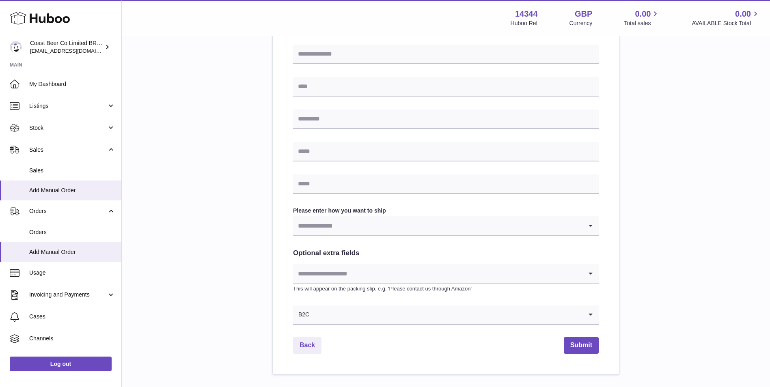
click at [541, 219] on input "Search for option" at bounding box center [437, 225] width 289 height 19
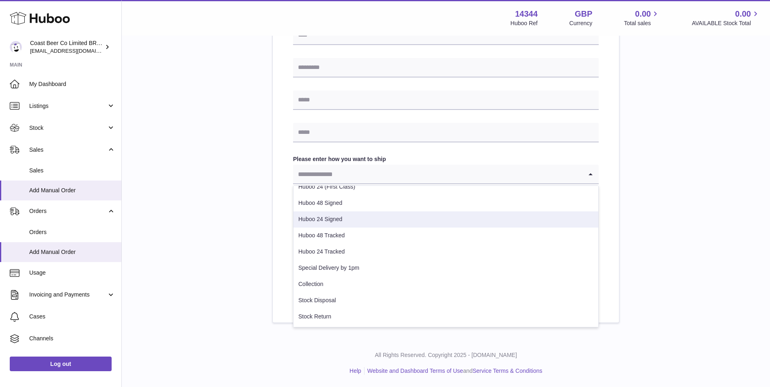
scroll to position [18, 0]
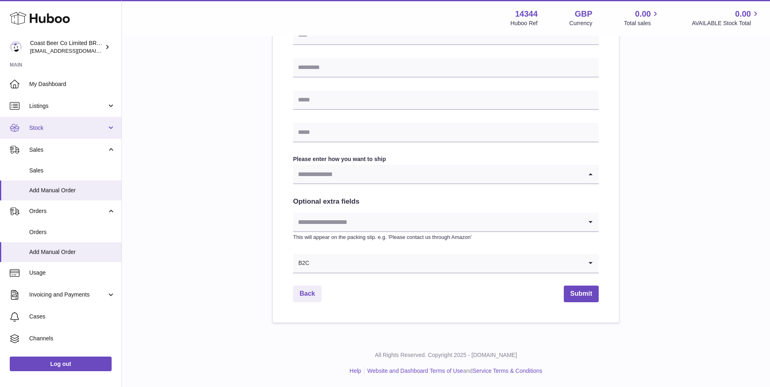
click at [63, 120] on link "Stock" at bounding box center [60, 128] width 121 height 22
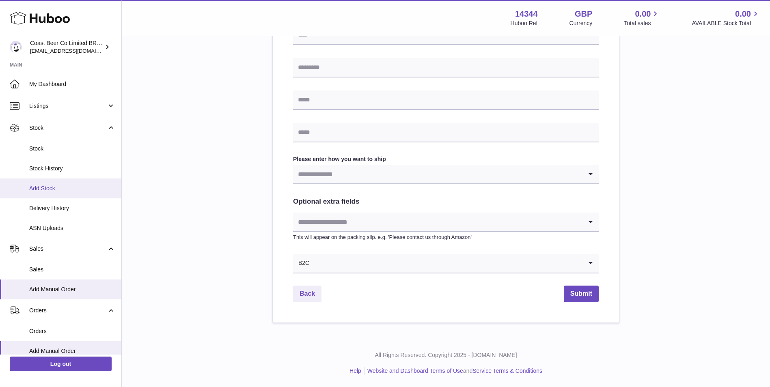
click at [55, 191] on span "Add Stock" at bounding box center [72, 189] width 86 height 8
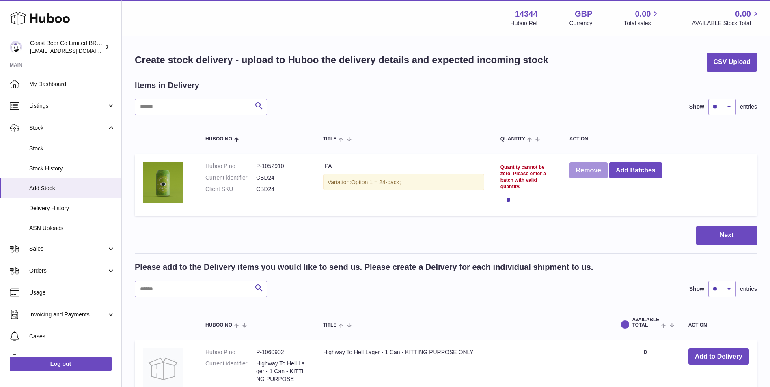
click at [582, 171] on button "Remove" at bounding box center [588, 170] width 38 height 17
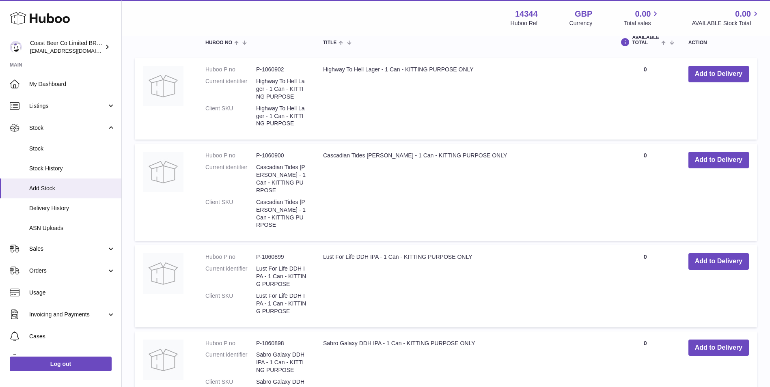
scroll to position [68, 0]
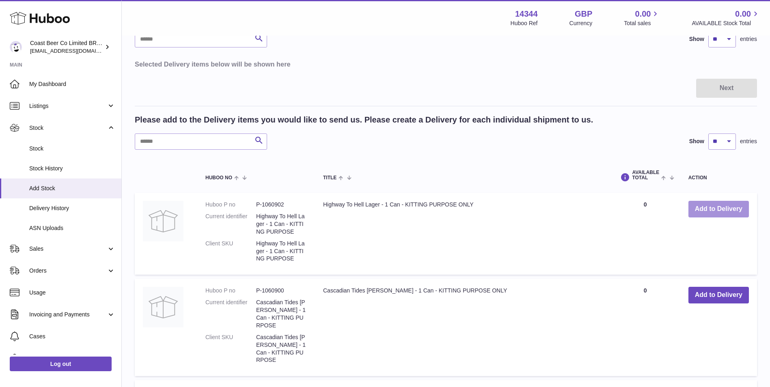
click at [730, 210] on button "Add to Delivery" at bounding box center [718, 209] width 60 height 17
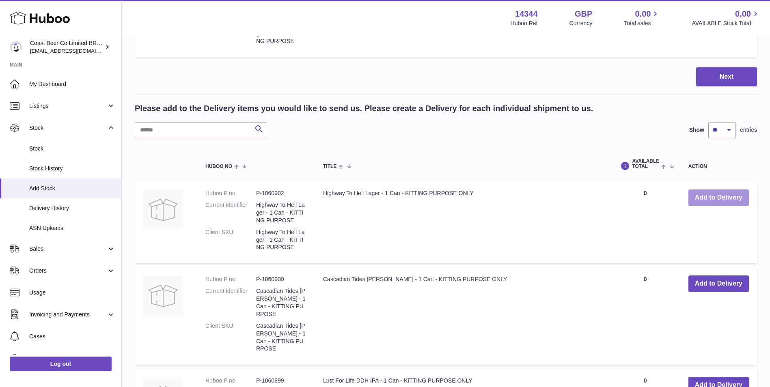
scroll to position [338, 0]
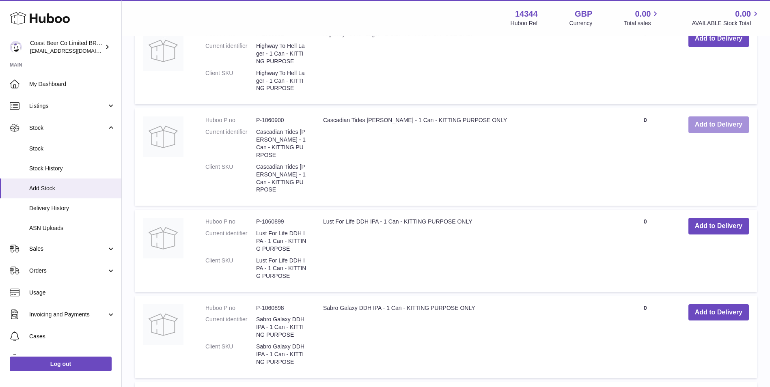
click at [715, 123] on button "Add to Delivery" at bounding box center [718, 124] width 60 height 17
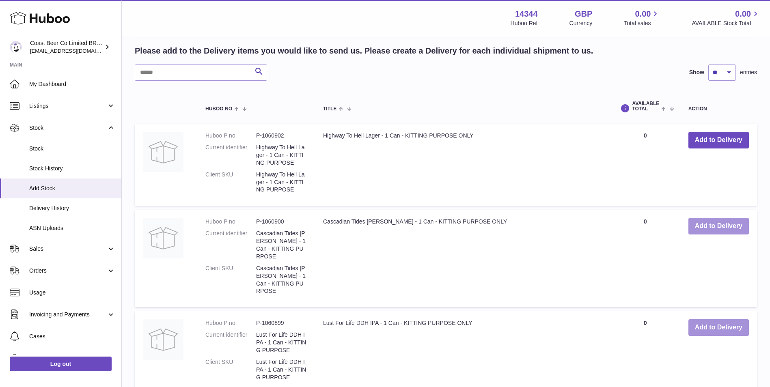
scroll to position [424, 0]
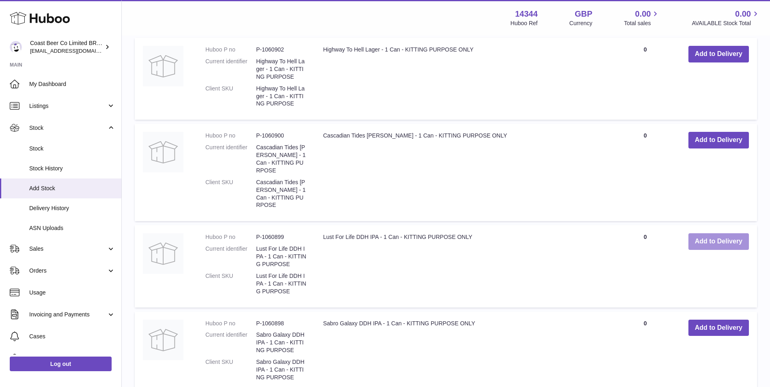
click at [721, 233] on button "Add to Delivery" at bounding box center [718, 241] width 60 height 17
click at [715, 320] on button "Add to Delivery" at bounding box center [718, 328] width 60 height 17
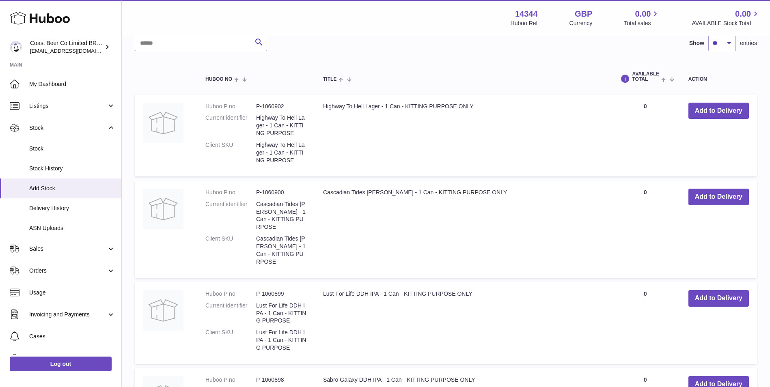
scroll to position [435, 0]
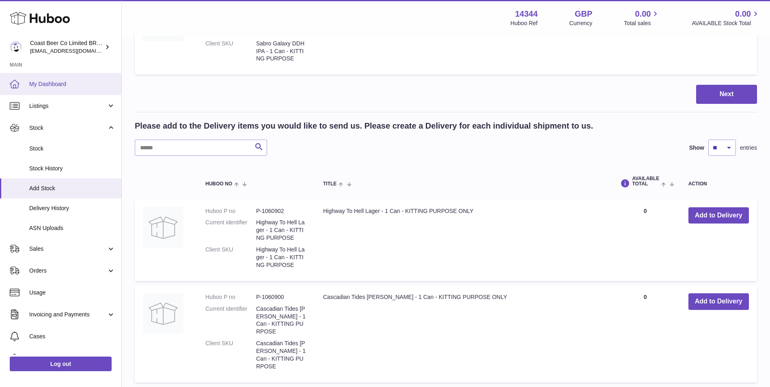
click at [77, 86] on span "My Dashboard" at bounding box center [72, 84] width 86 height 8
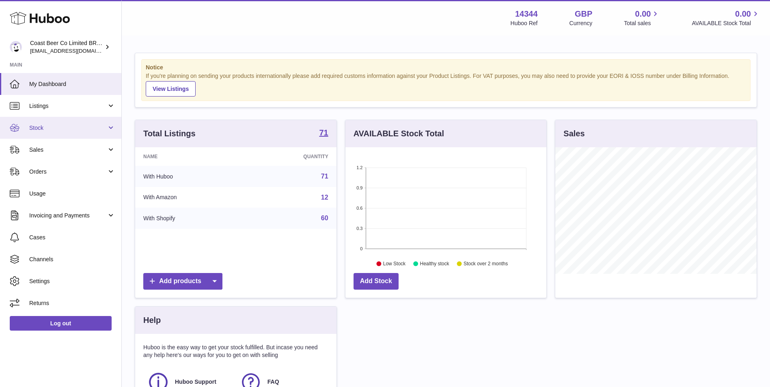
scroll to position [127, 201]
click at [90, 110] on link "Listings" at bounding box center [60, 106] width 121 height 22
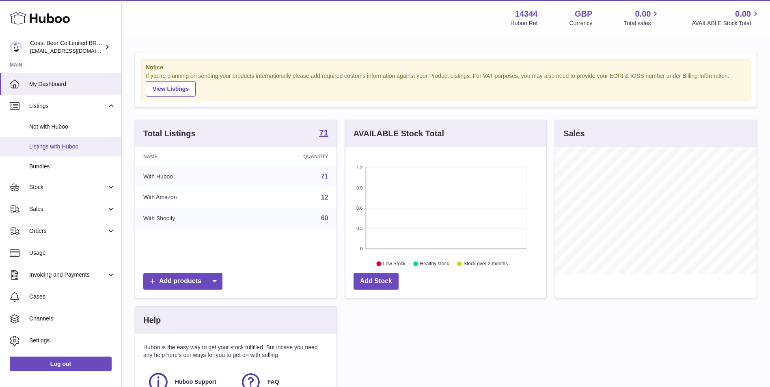
drag, startPoint x: 98, startPoint y: 150, endPoint x: 96, endPoint y: 155, distance: 5.5
click at [98, 150] on span "Listings with Huboo" at bounding box center [72, 147] width 86 height 8
